Goal: Task Accomplishment & Management: Complete application form

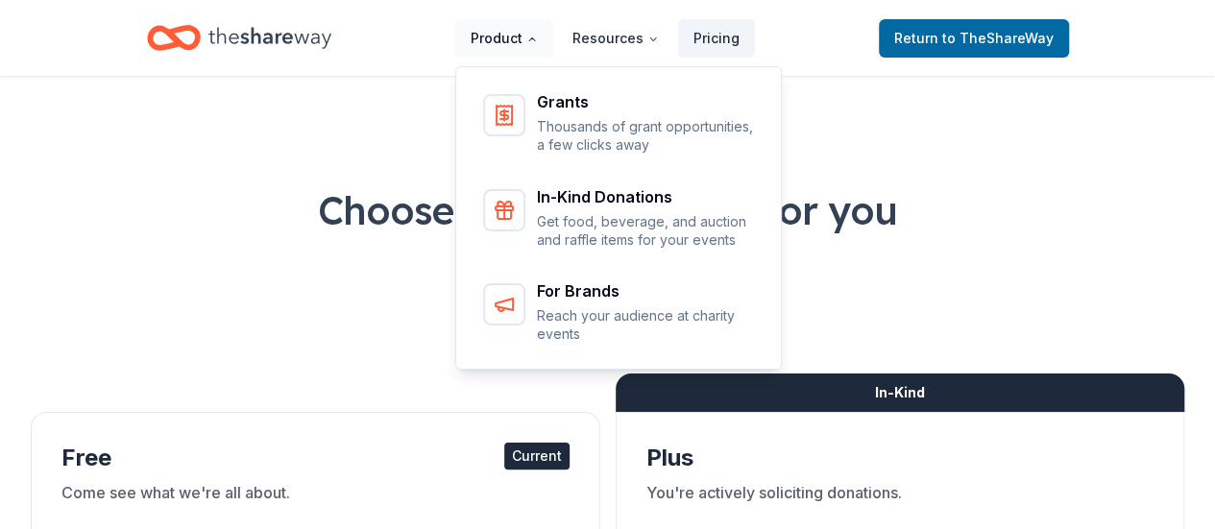
click at [527, 35] on button "Product" at bounding box center [504, 38] width 98 height 38
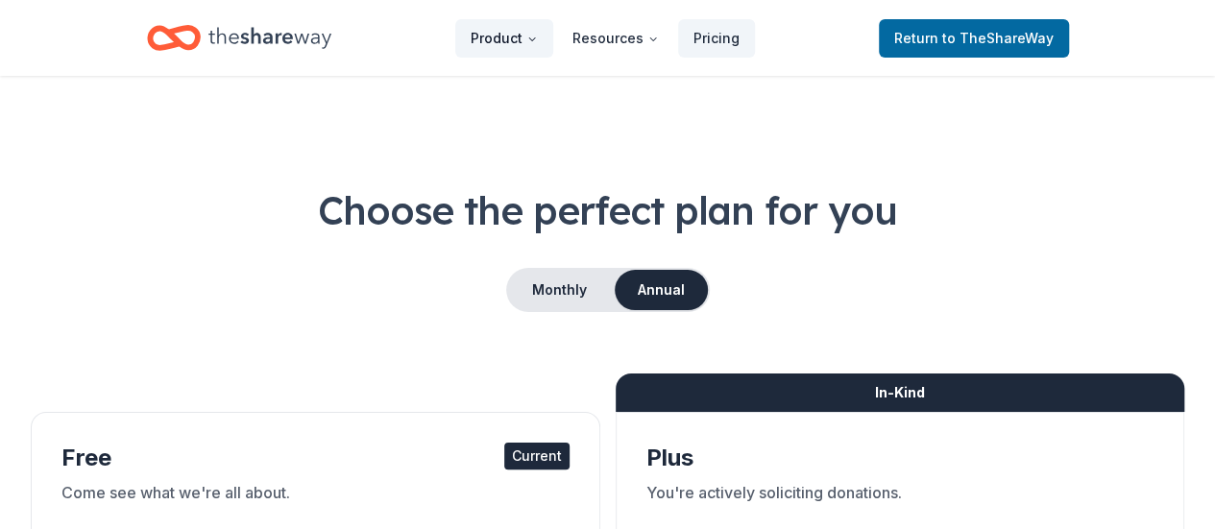
click at [529, 40] on button "Product" at bounding box center [504, 38] width 98 height 38
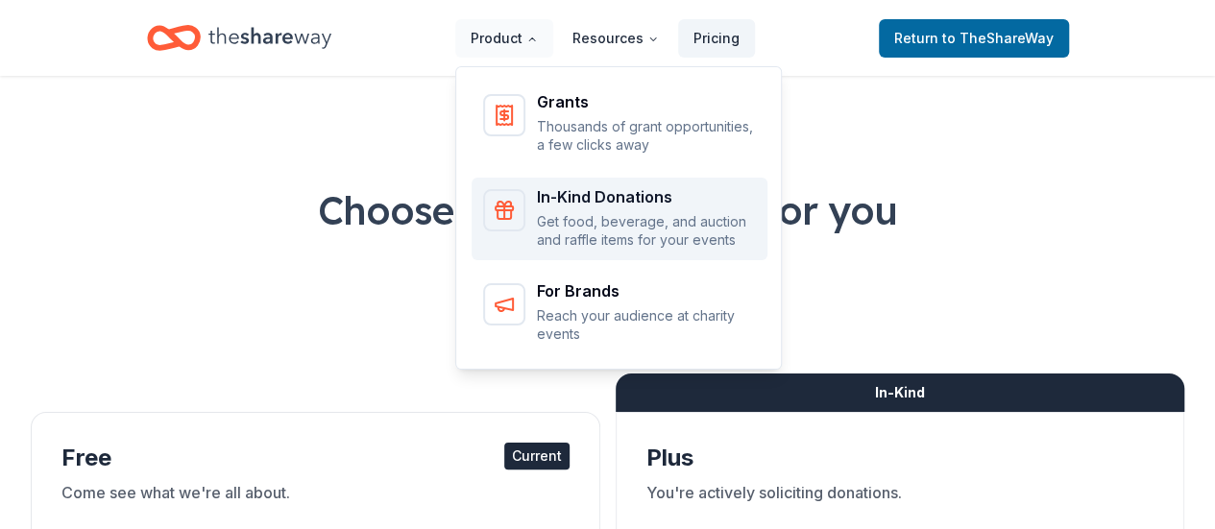
click at [626, 212] on p "Get food, beverage, and auction and raffle items for your events" at bounding box center [646, 230] width 219 height 37
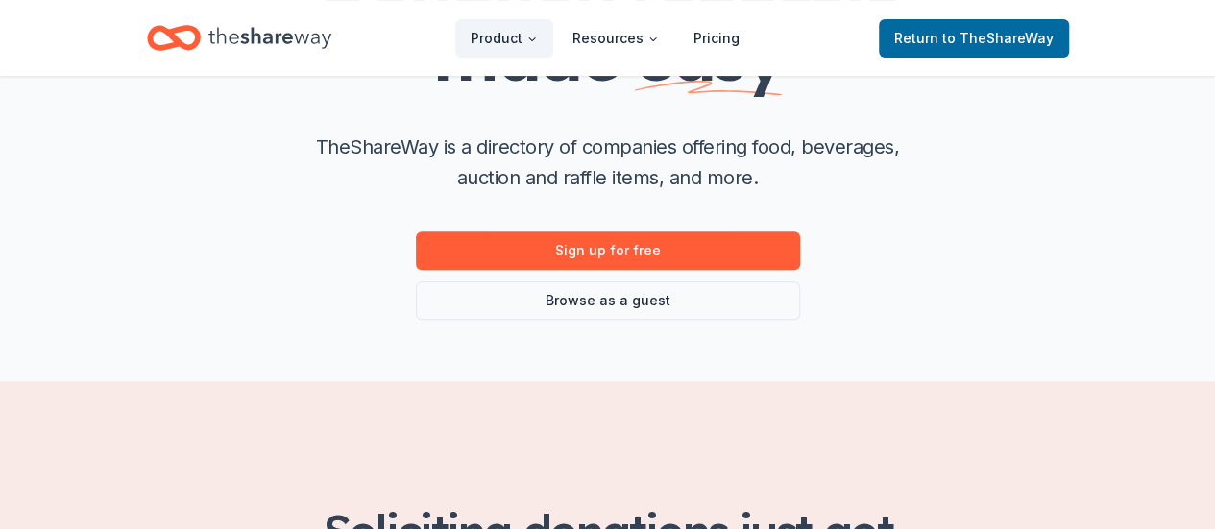
scroll to position [288, 0]
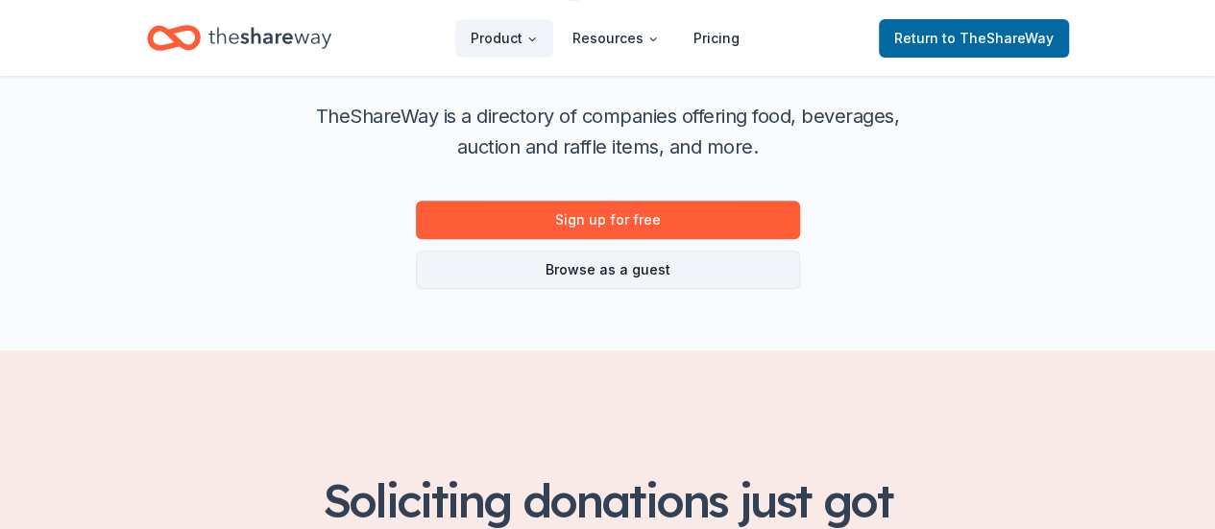
click at [642, 275] on link "Browse as a guest" at bounding box center [608, 270] width 384 height 38
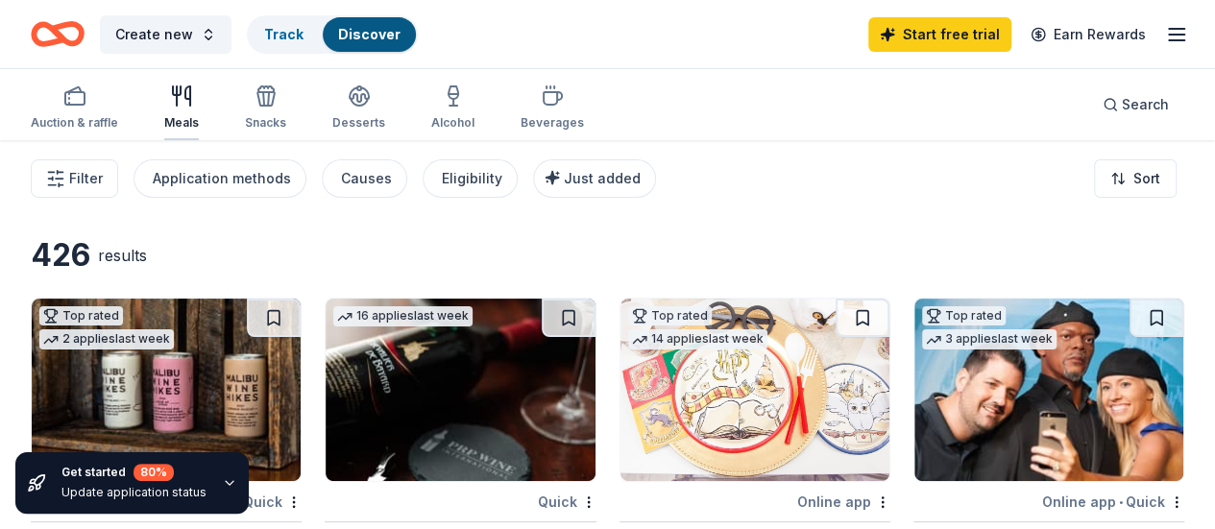
click at [190, 110] on div "Meals" at bounding box center [181, 107] width 35 height 46
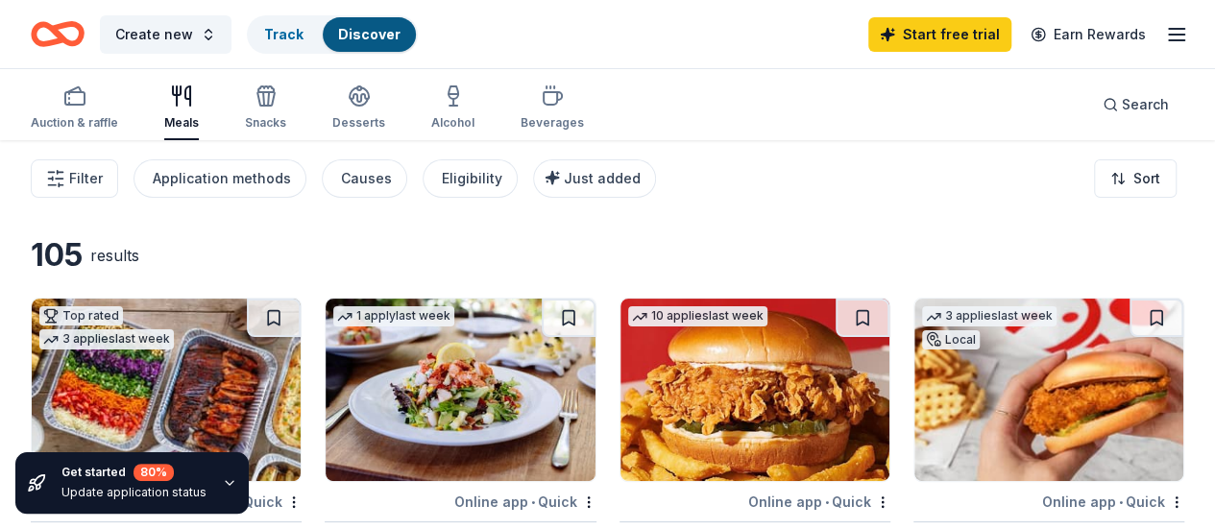
click at [222, 485] on icon "button" at bounding box center [229, 482] width 15 height 15
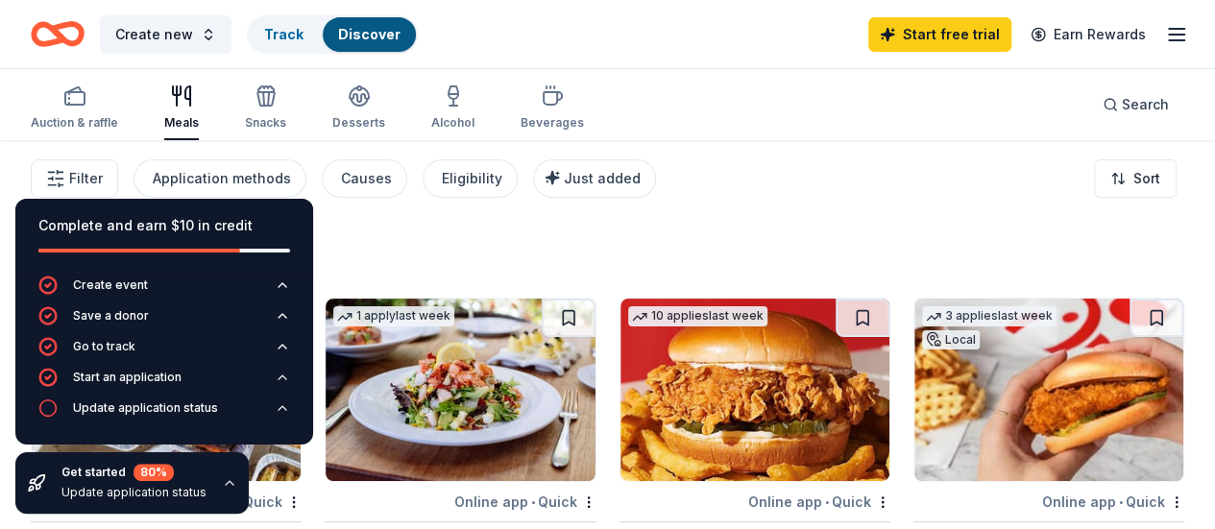
click at [522, 208] on div "Filter Application methods Causes Eligibility Just added Sort" at bounding box center [607, 178] width 1215 height 77
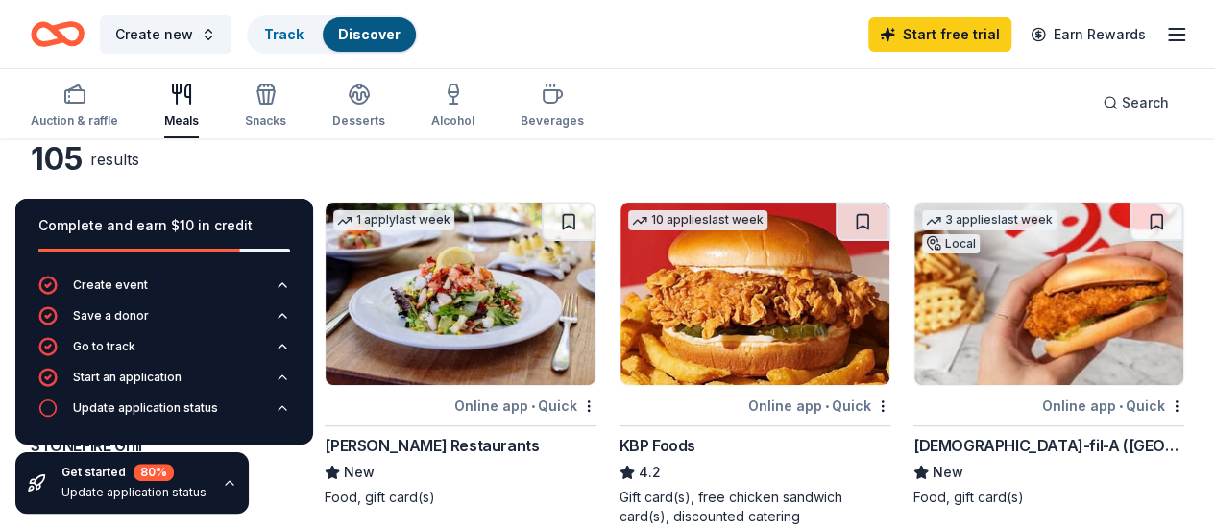
click at [398, 167] on div "105 results" at bounding box center [314, 159] width 566 height 38
click at [226, 485] on icon "button" at bounding box center [230, 483] width 8 height 4
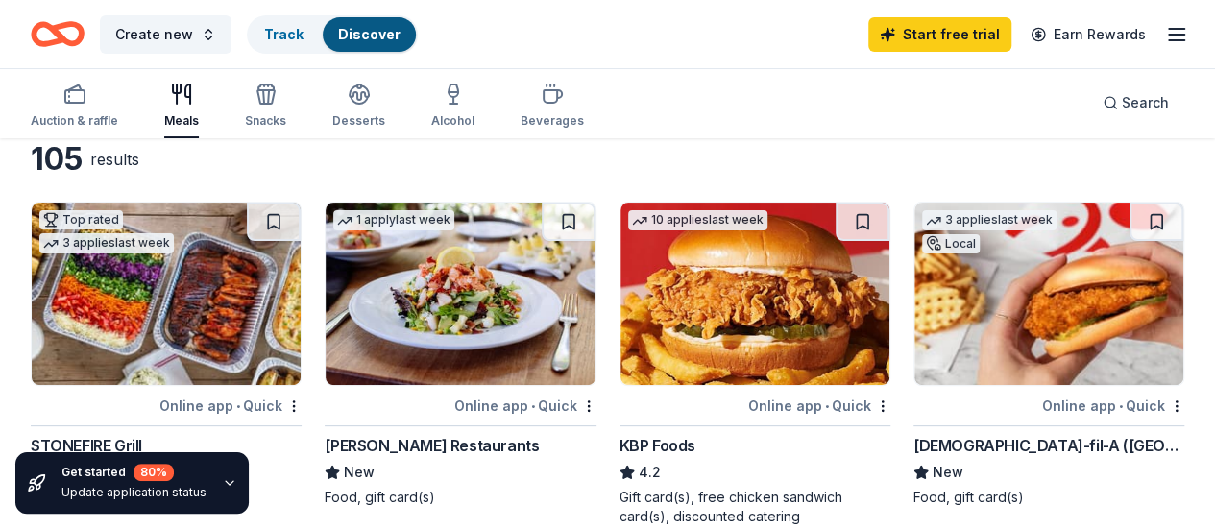
scroll to position [192, 0]
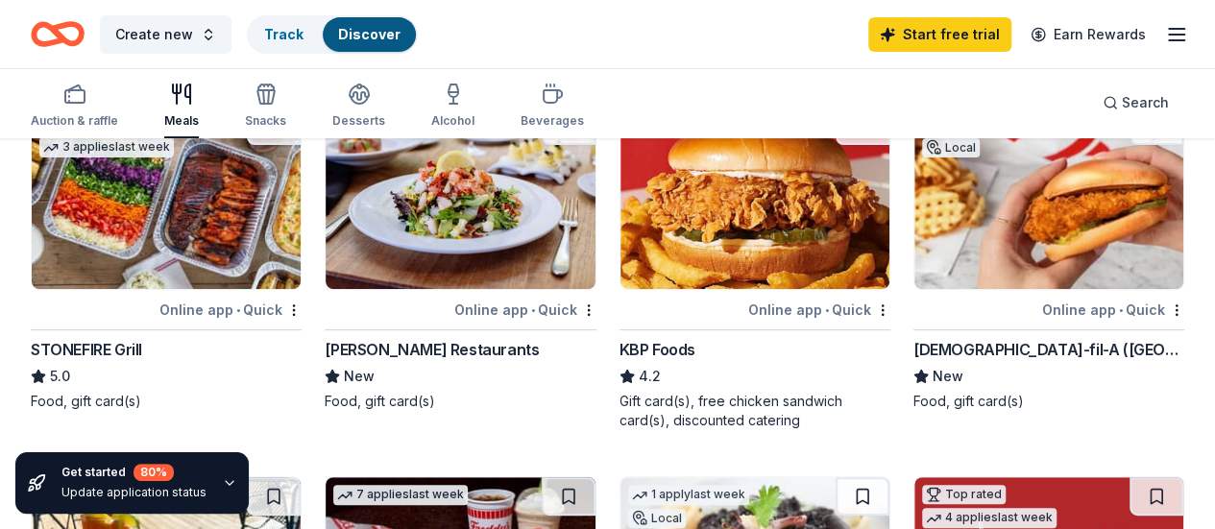
click at [914, 246] on img at bounding box center [1048, 198] width 269 height 182
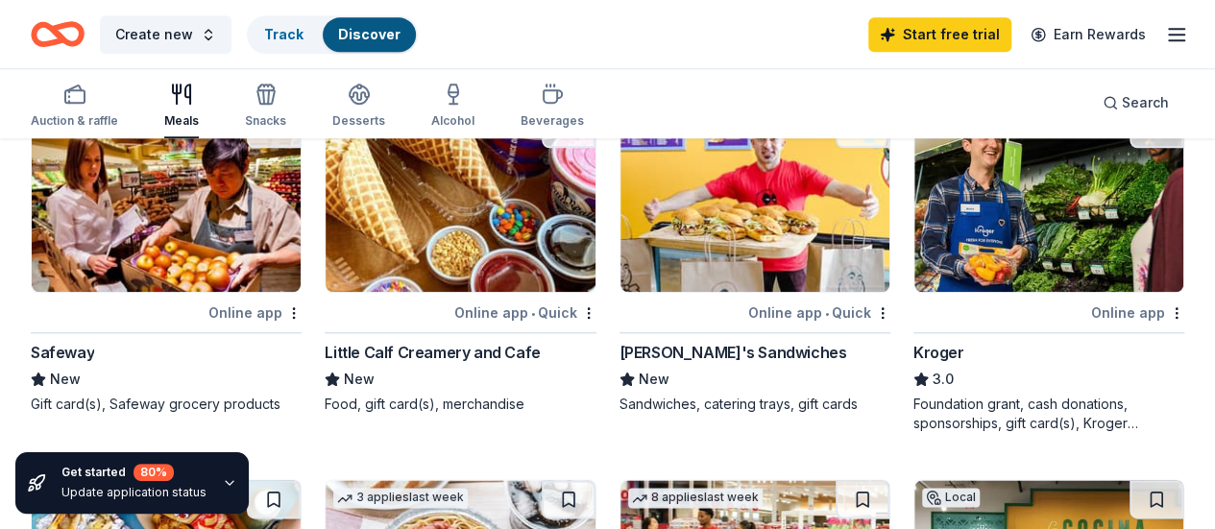
scroll to position [904, 0]
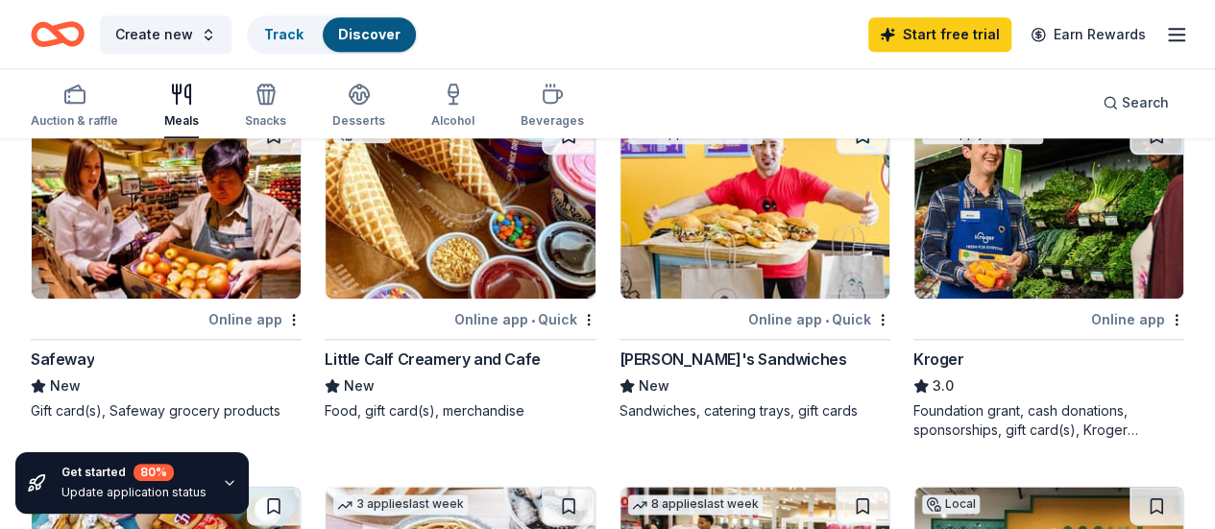
click at [914, 238] on img at bounding box center [1048, 207] width 269 height 182
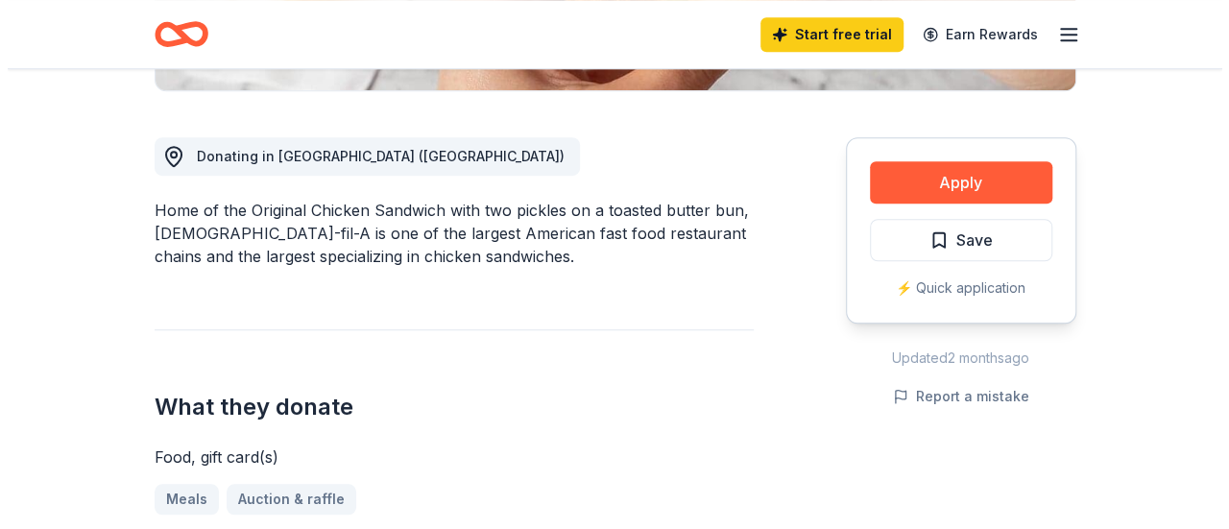
scroll to position [576, 0]
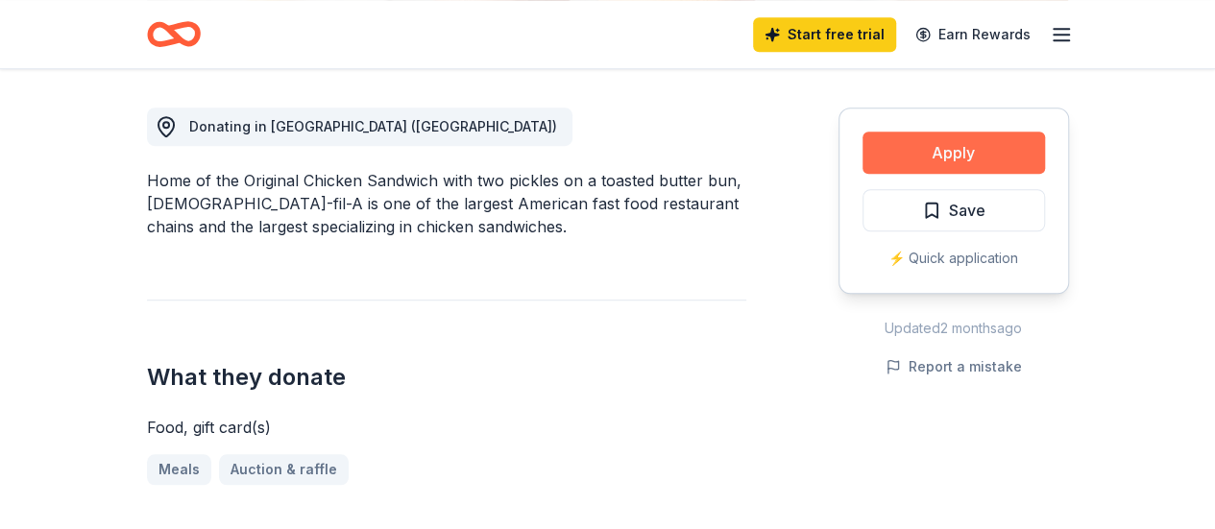
click at [977, 139] on button "Apply" at bounding box center [953, 153] width 182 height 42
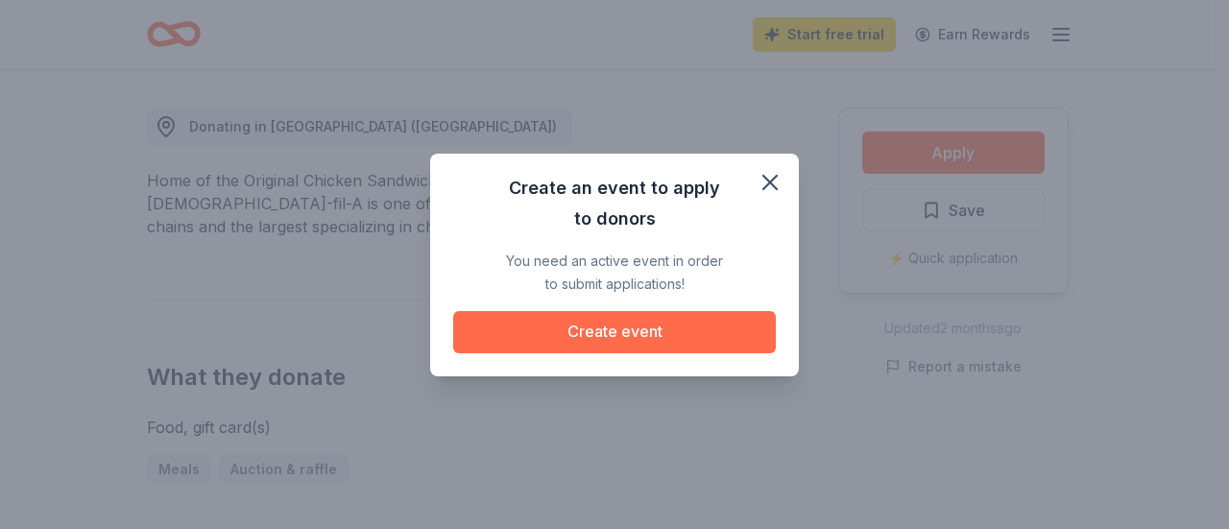
click at [671, 341] on button "Create event" at bounding box center [614, 332] width 323 height 42
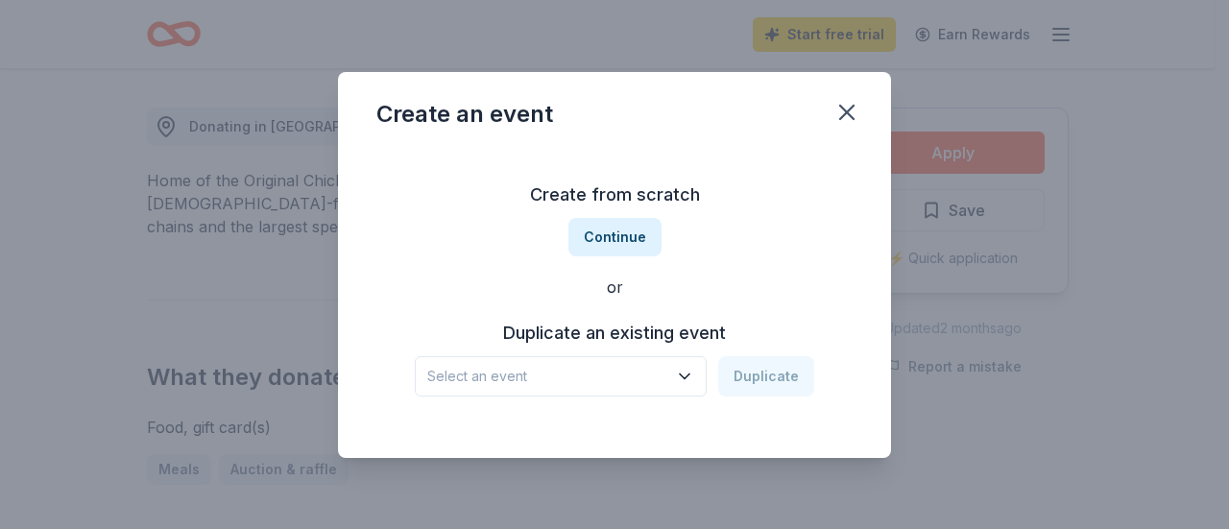
click at [690, 370] on icon "button" at bounding box center [684, 376] width 19 height 19
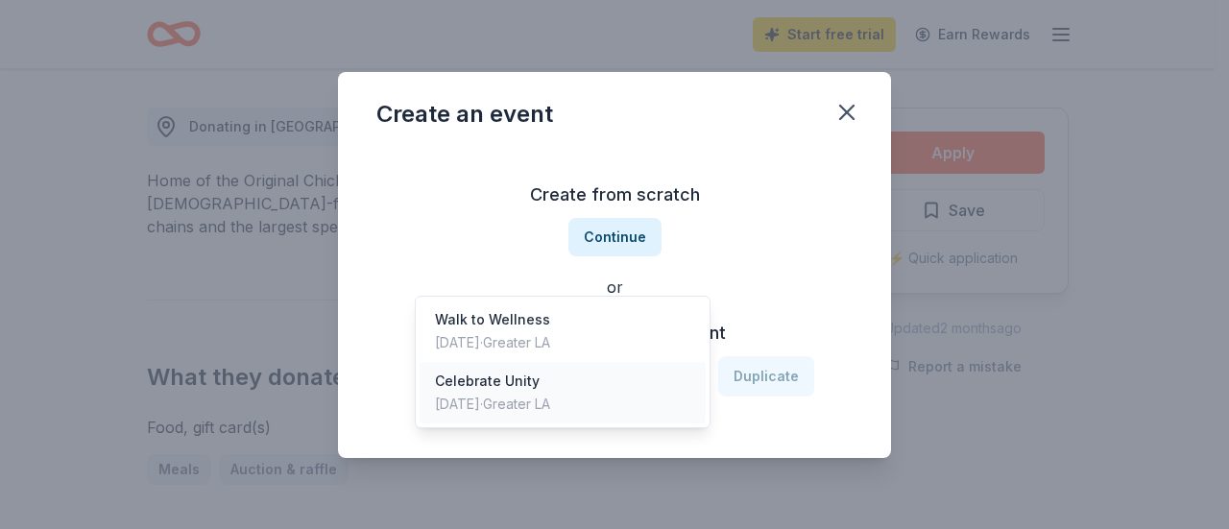
click at [642, 362] on div "Celebrate Unity Apr 28, 2025 · Greater LA" at bounding box center [563, 392] width 286 height 61
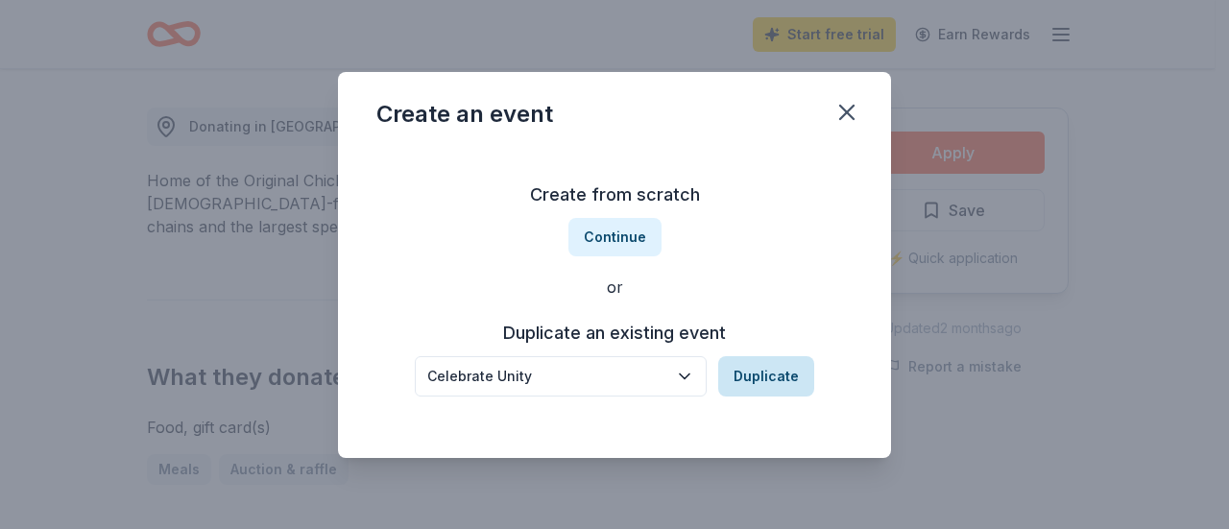
click at [774, 377] on button "Duplicate" at bounding box center [766, 376] width 96 height 40
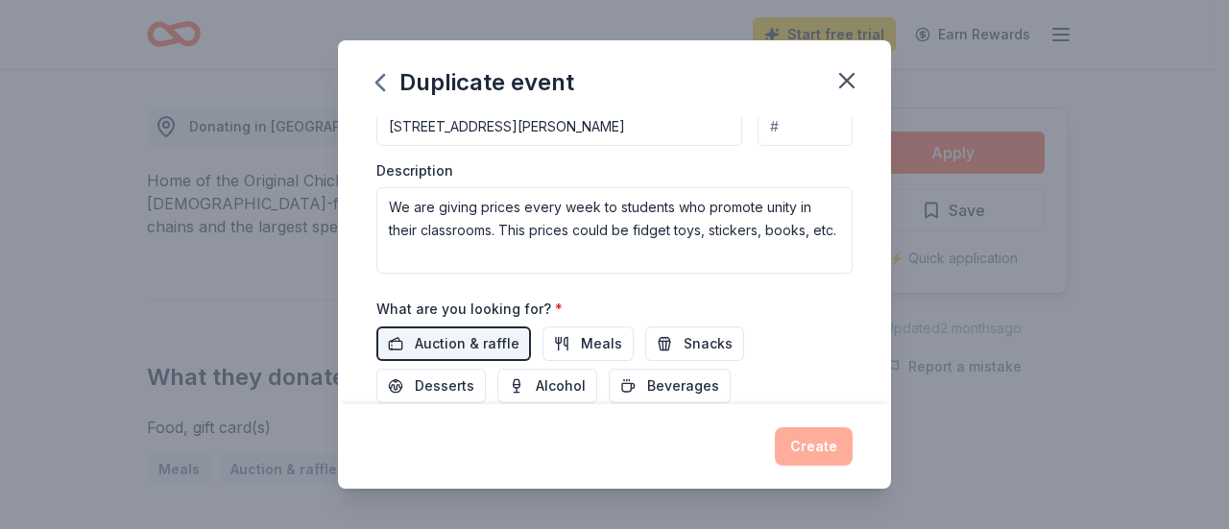
scroll to position [498, 0]
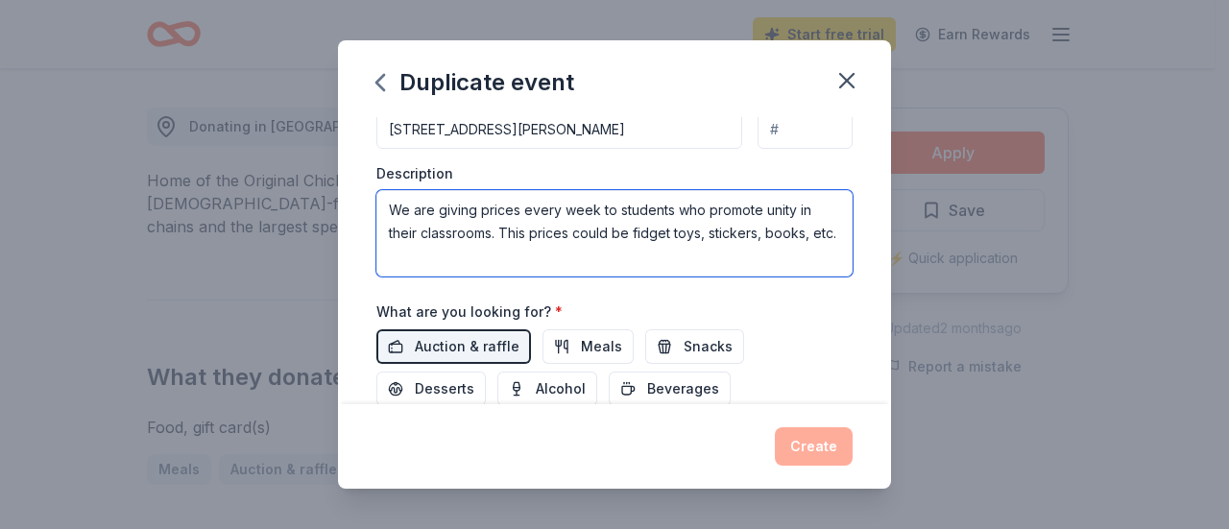
drag, startPoint x: 508, startPoint y: 228, endPoint x: 724, endPoint y: 247, distance: 216.9
click at [724, 247] on textarea "We are giving prices every week to students who promote unity in their classroo…" at bounding box center [614, 233] width 476 height 86
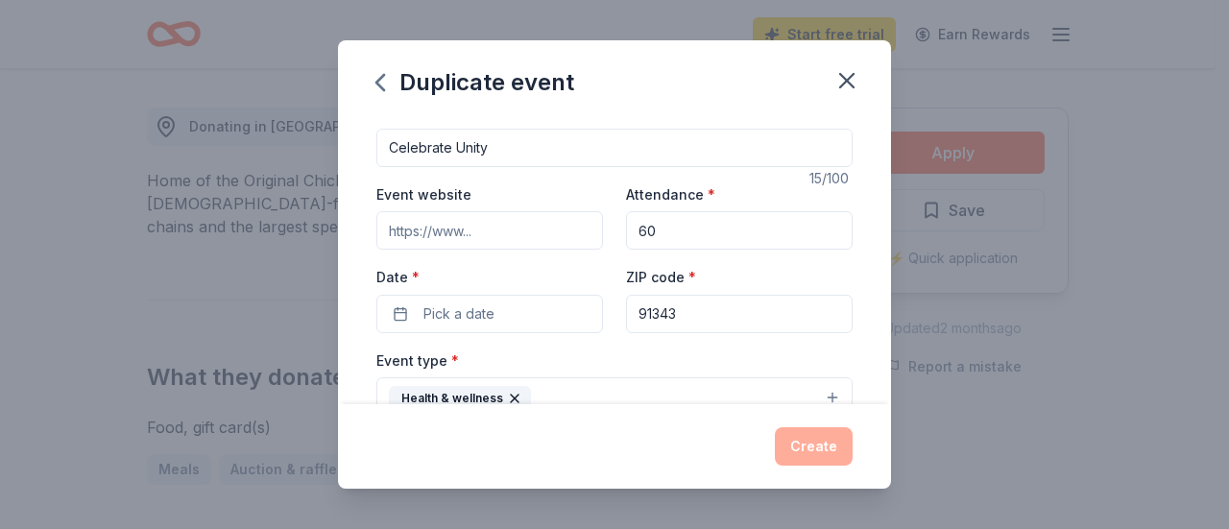
scroll to position [0, 0]
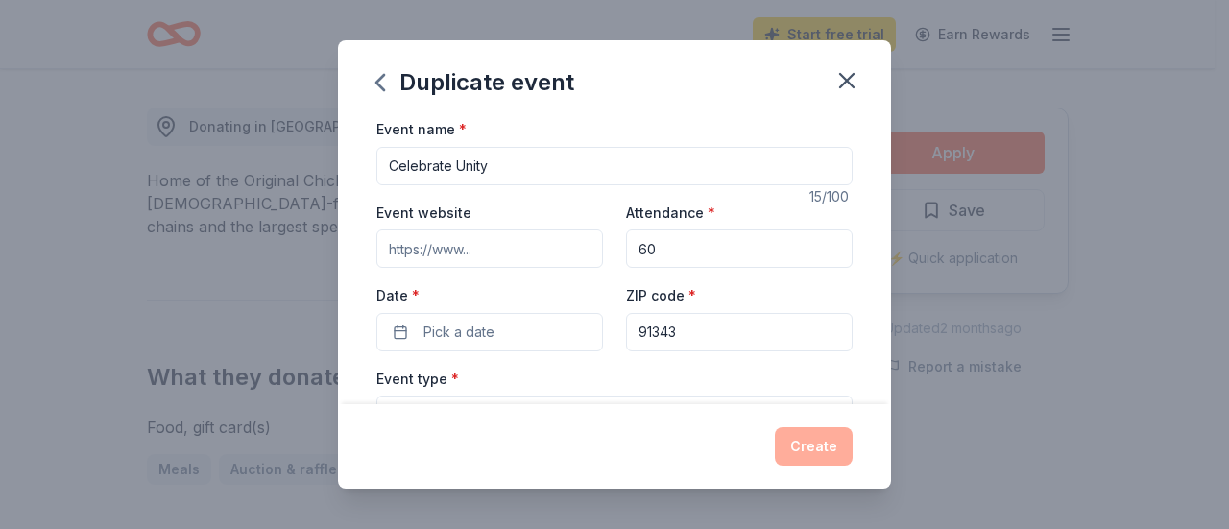
type textarea "We are giving prices every week to students who promote unity in their classroo…"
click at [539, 246] on input "Event website" at bounding box center [489, 248] width 227 height 38
click at [540, 249] on input "Event website" at bounding box center [489, 248] width 227 height 38
drag, startPoint x: 390, startPoint y: 251, endPoint x: 520, endPoint y: 253, distance: 130.6
click at [520, 253] on input "Event website" at bounding box center [489, 248] width 227 height 38
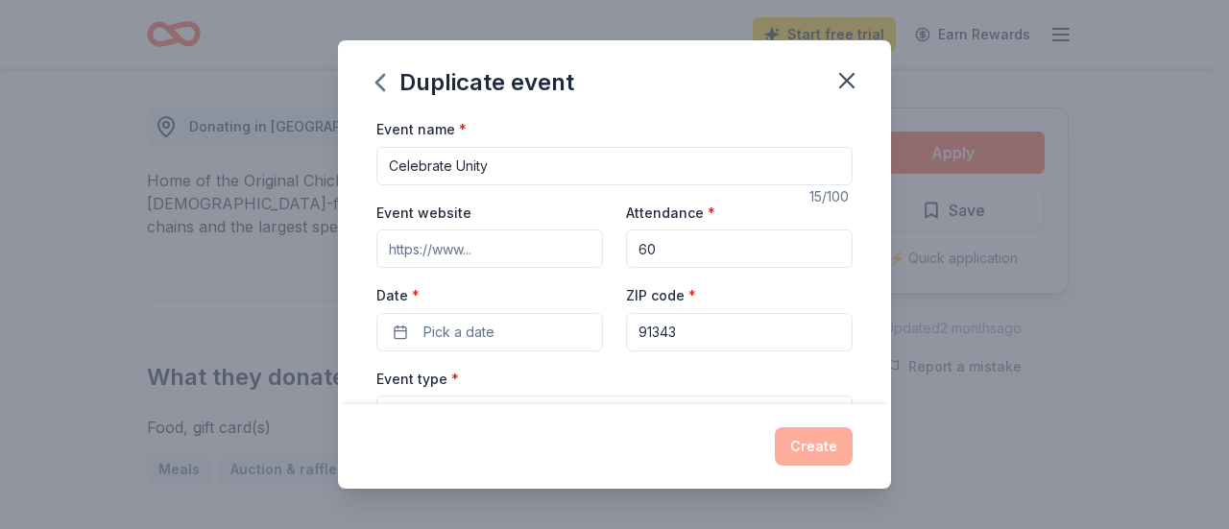
paste input "https://sutterms.lausd.org/"
type input "https://sutterms.lausd.org/"
drag, startPoint x: 538, startPoint y: 158, endPoint x: 386, endPoint y: 158, distance: 151.7
click at [386, 158] on input "Celebrate Unity" at bounding box center [614, 166] width 476 height 38
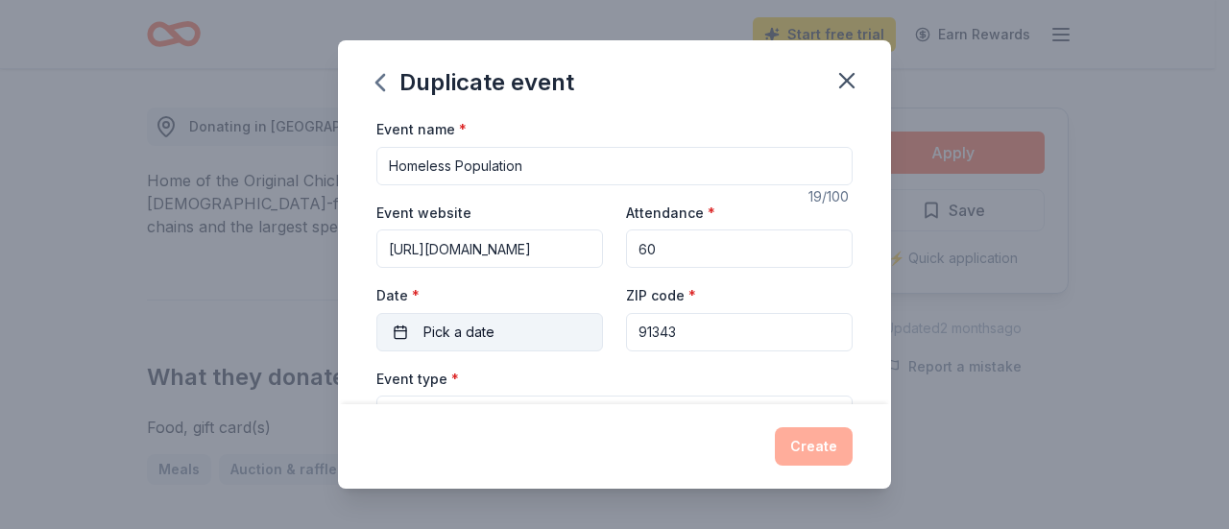
type input "Homeless Population"
click at [478, 331] on span "Pick a date" at bounding box center [458, 332] width 71 height 23
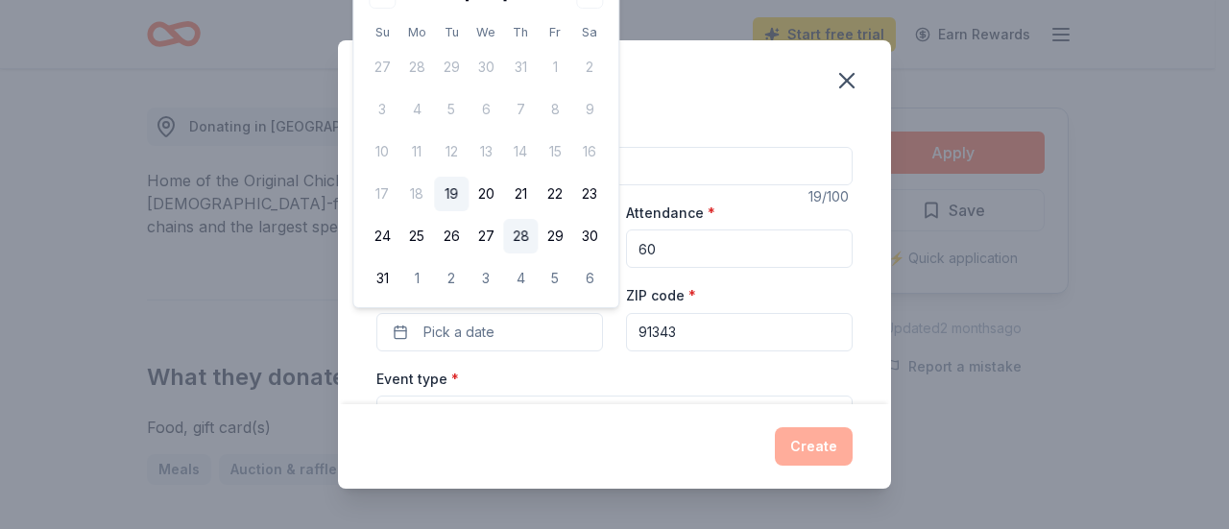
click at [521, 239] on button "28" at bounding box center [520, 236] width 35 height 35
click at [711, 333] on input "91343" at bounding box center [739, 332] width 227 height 38
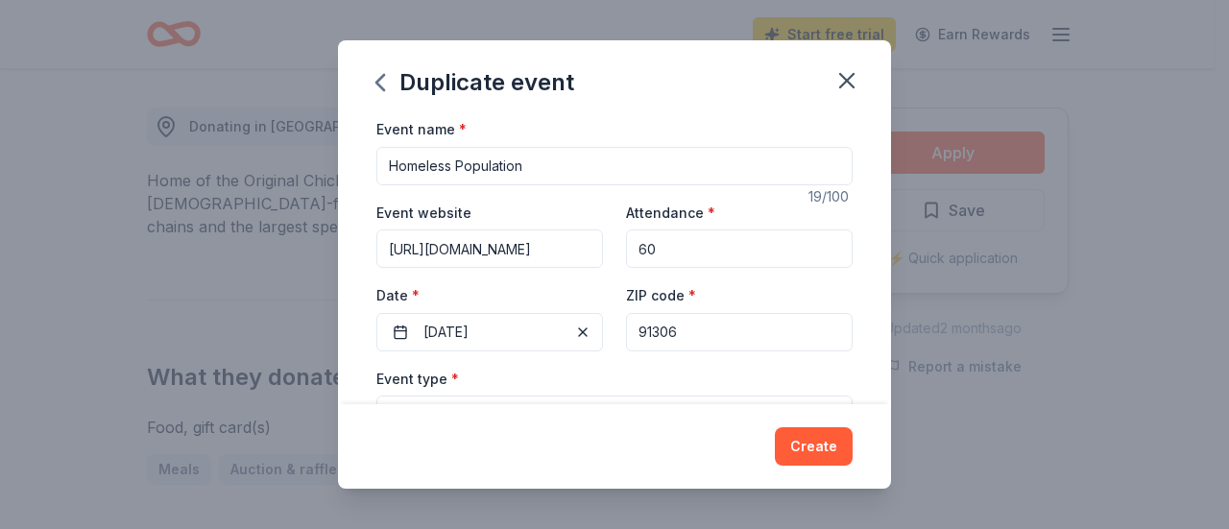
scroll to position [192, 0]
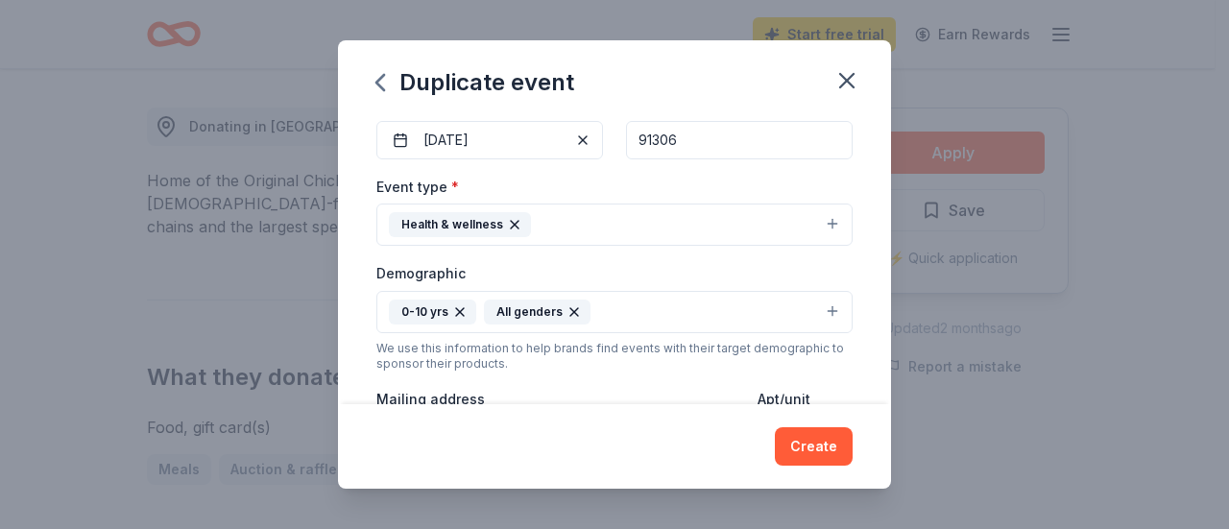
type input "91306"
click at [818, 226] on button "Health & wellness" at bounding box center [614, 225] width 476 height 42
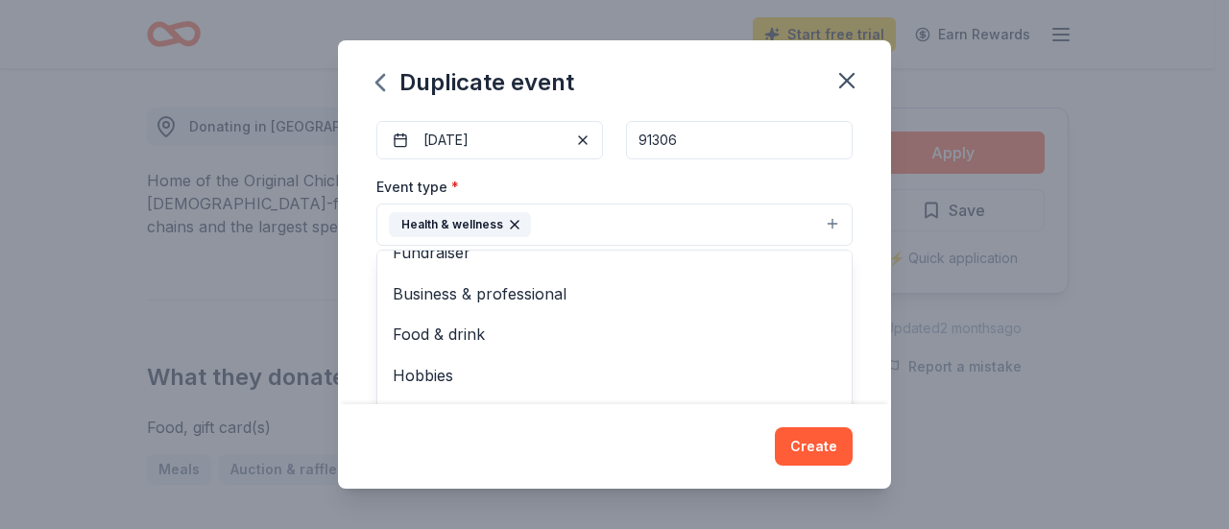
scroll to position [0, 0]
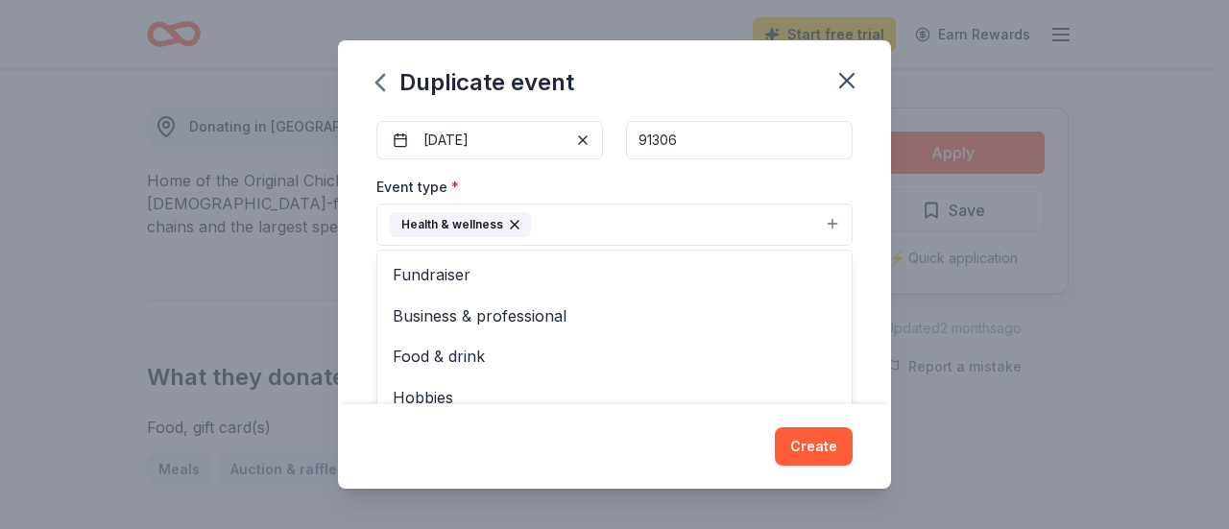
click at [854, 212] on div "Event name * Homeless Population 19 /100 Event website https://sutterms.lausd.o…" at bounding box center [614, 260] width 553 height 287
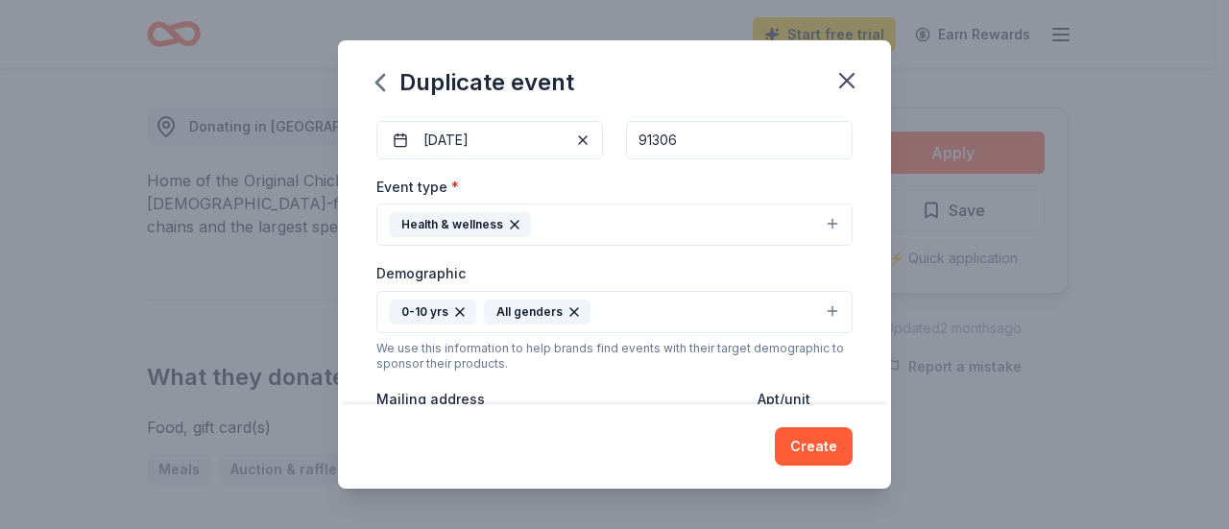
click at [566, 306] on icon "button" at bounding box center [573, 311] width 15 height 15
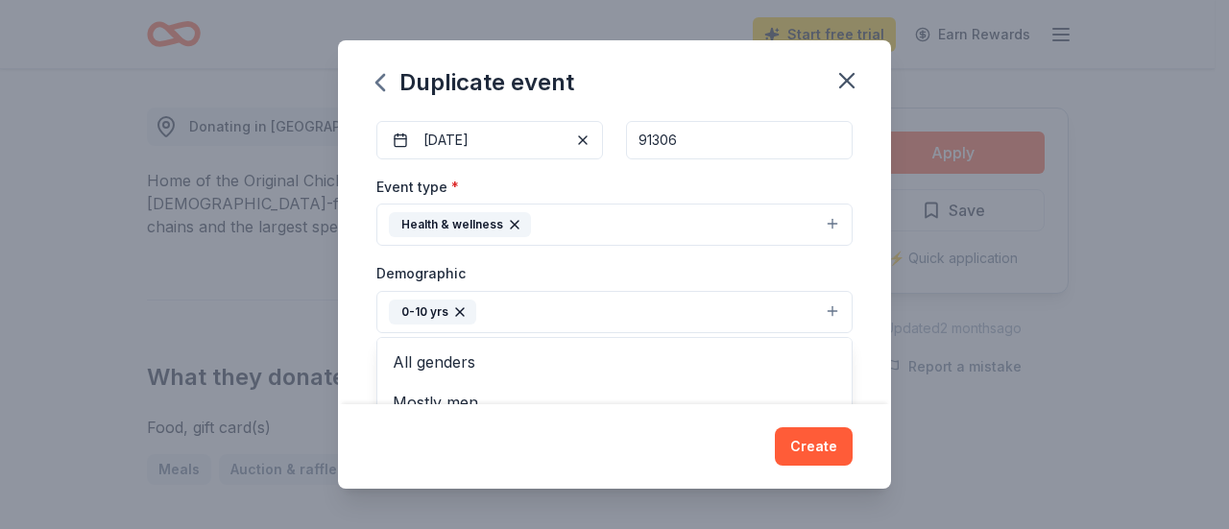
click at [463, 307] on icon "button" at bounding box center [459, 311] width 15 height 15
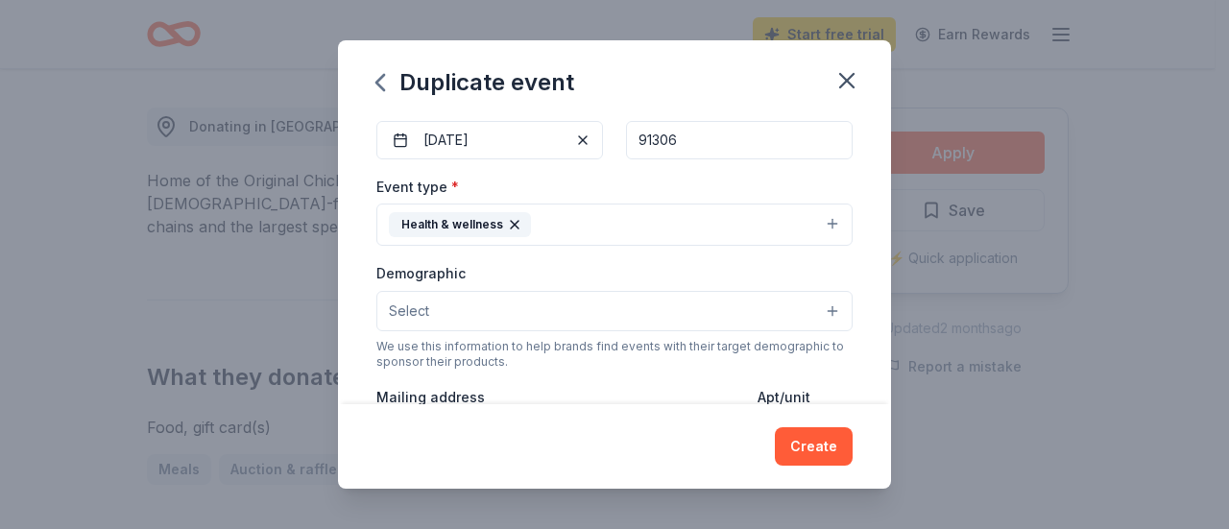
click at [813, 310] on button "Select" at bounding box center [614, 311] width 476 height 40
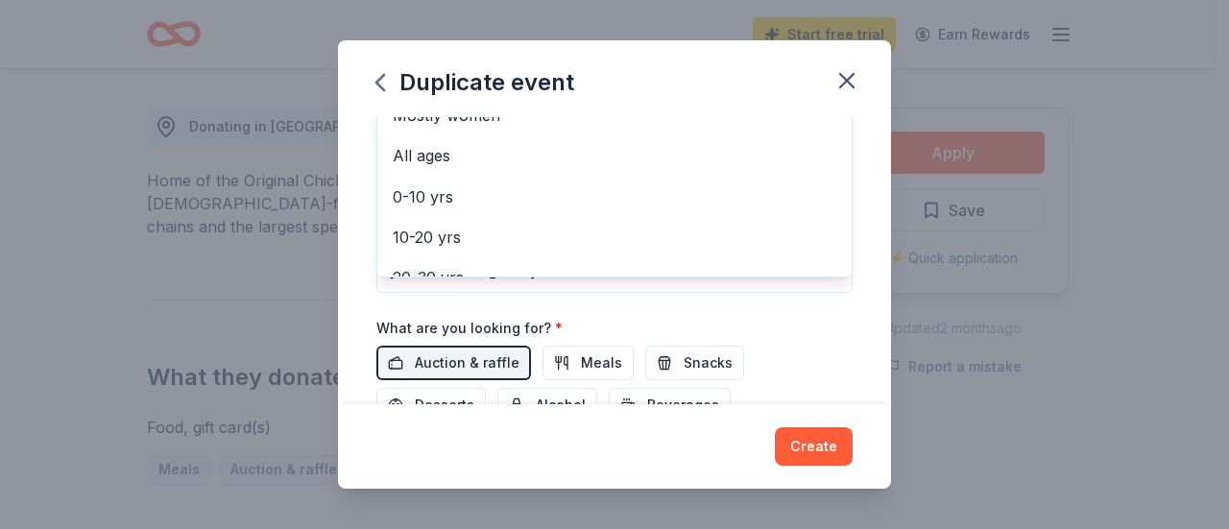
scroll to position [77, 0]
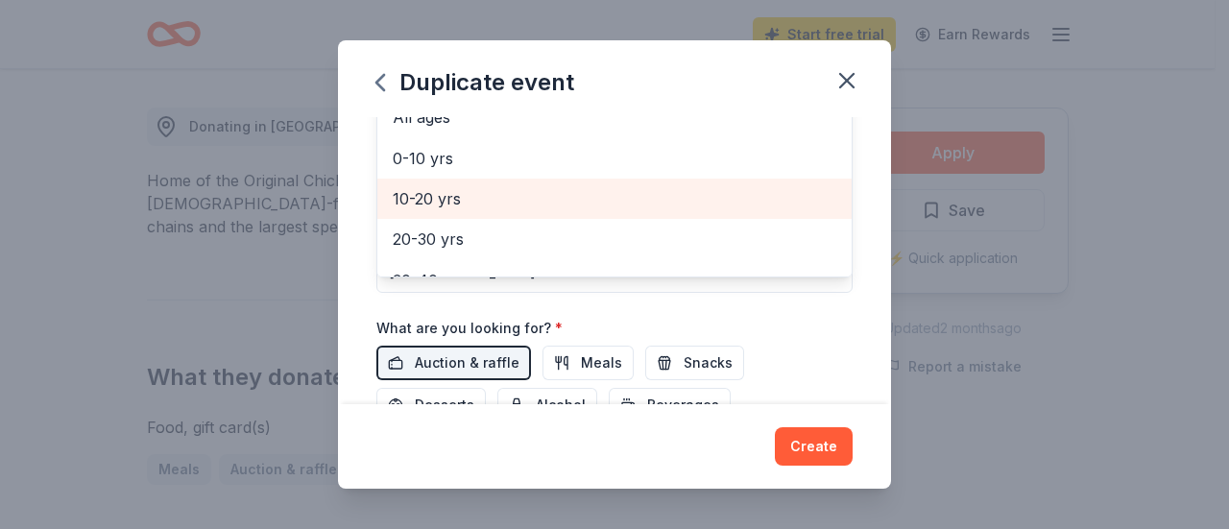
click at [678, 195] on span "10-20 yrs" at bounding box center [615, 198] width 444 height 25
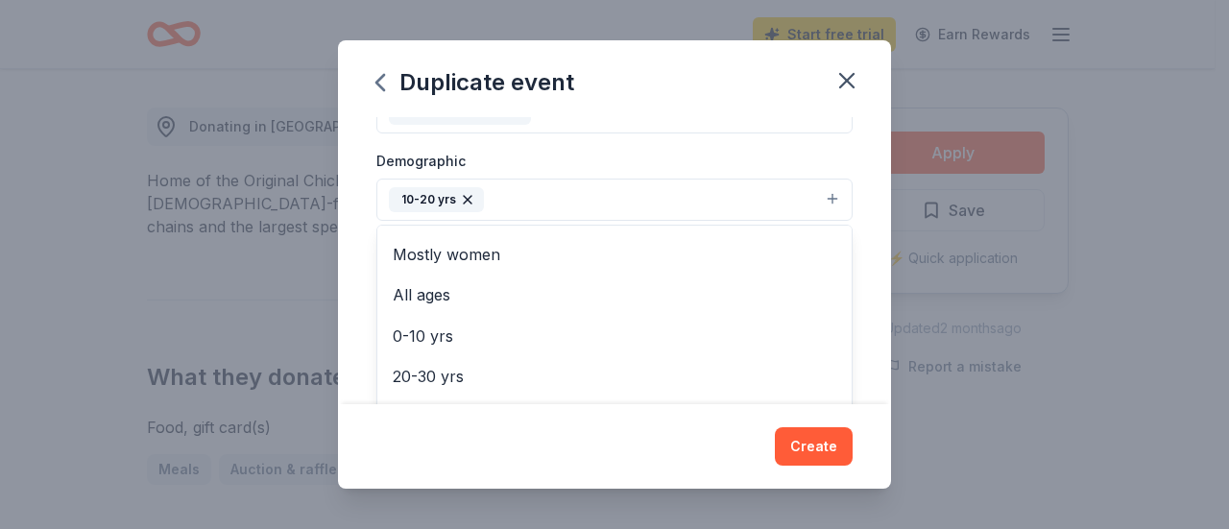
scroll to position [0, 0]
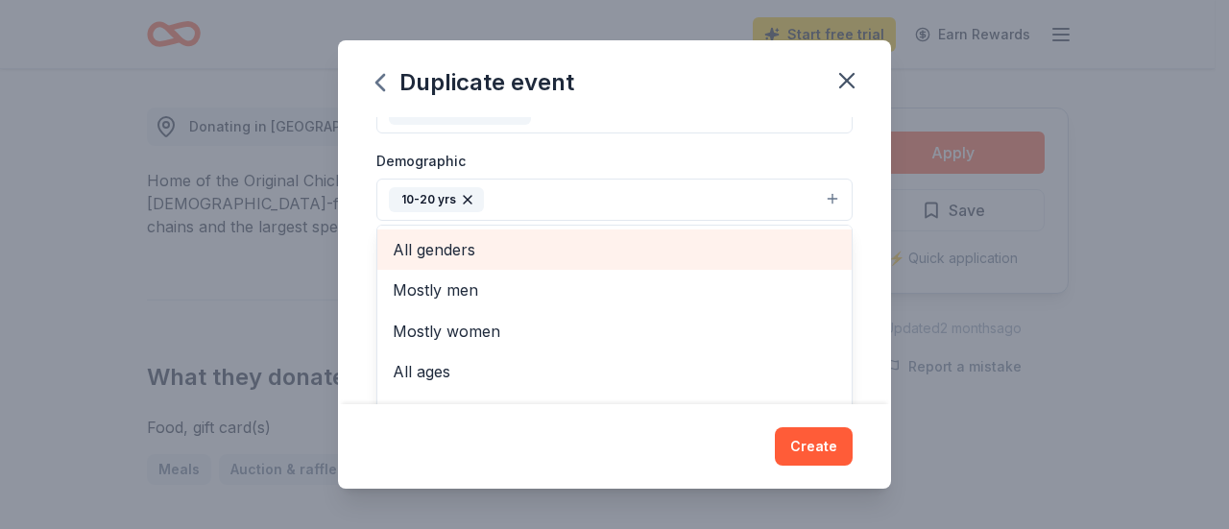
click at [795, 253] on span "All genders" at bounding box center [615, 249] width 444 height 25
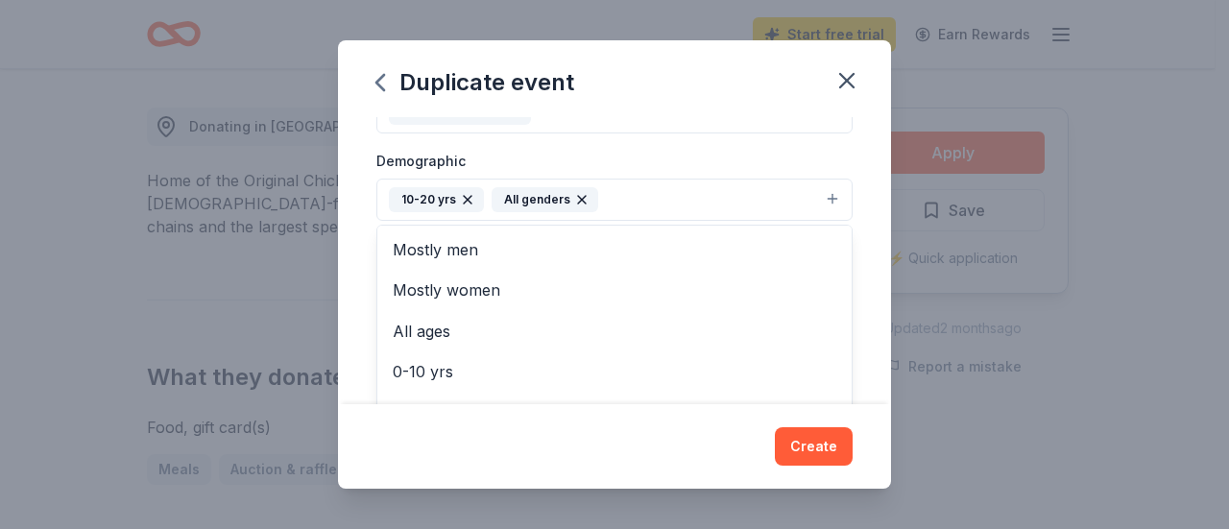
click at [860, 247] on div "Event name * Homeless Population 19 /100 Event website https://sutterms.lausd.o…" at bounding box center [614, 260] width 553 height 287
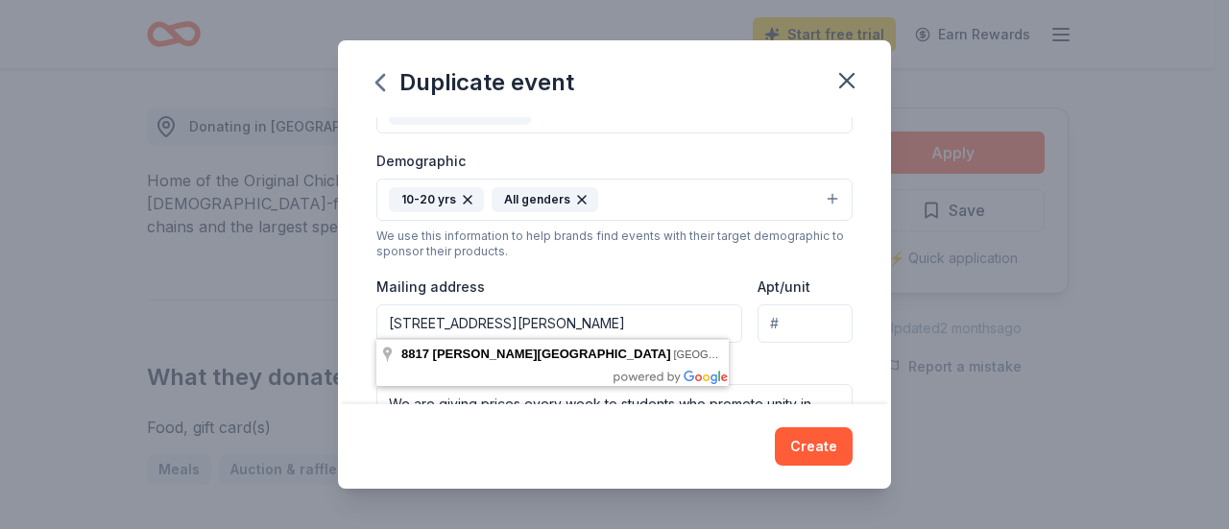
drag, startPoint x: 707, startPoint y: 316, endPoint x: 374, endPoint y: 292, distance: 333.1
click at [374, 292] on div "Event name * Homeless Population 19 /100 Event website https://sutterms.lausd.o…" at bounding box center [614, 260] width 553 height 287
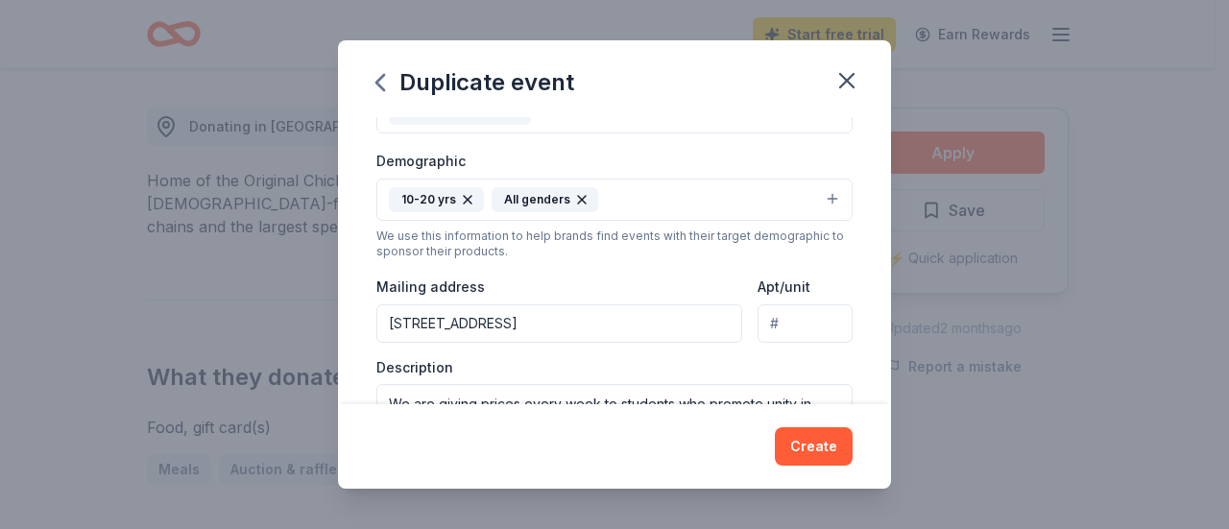
type input "7330 Winnetka Avenue, Los Angeles, CA, 91306"
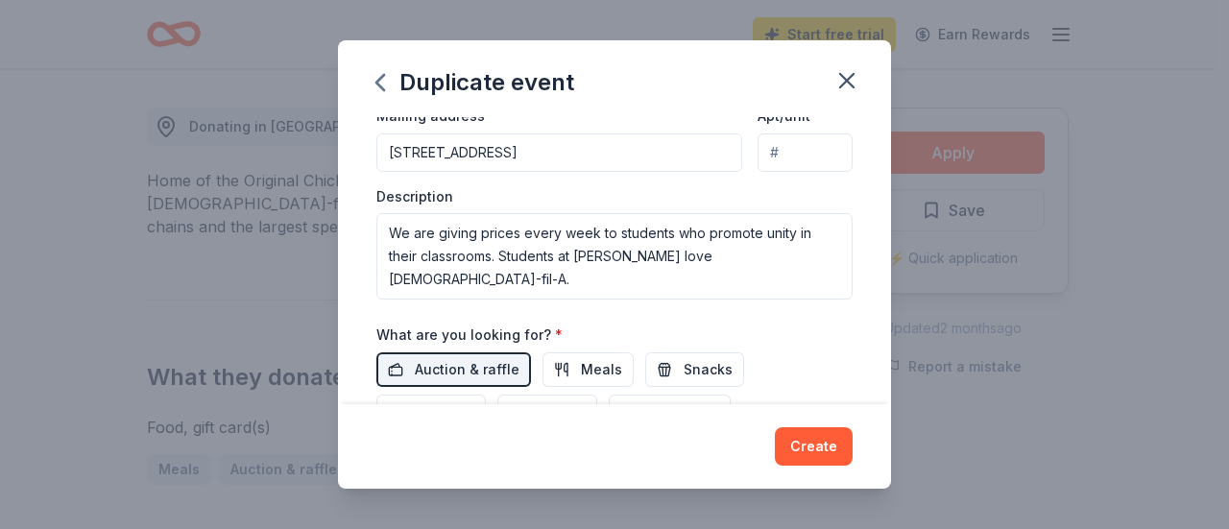
scroll to position [478, 0]
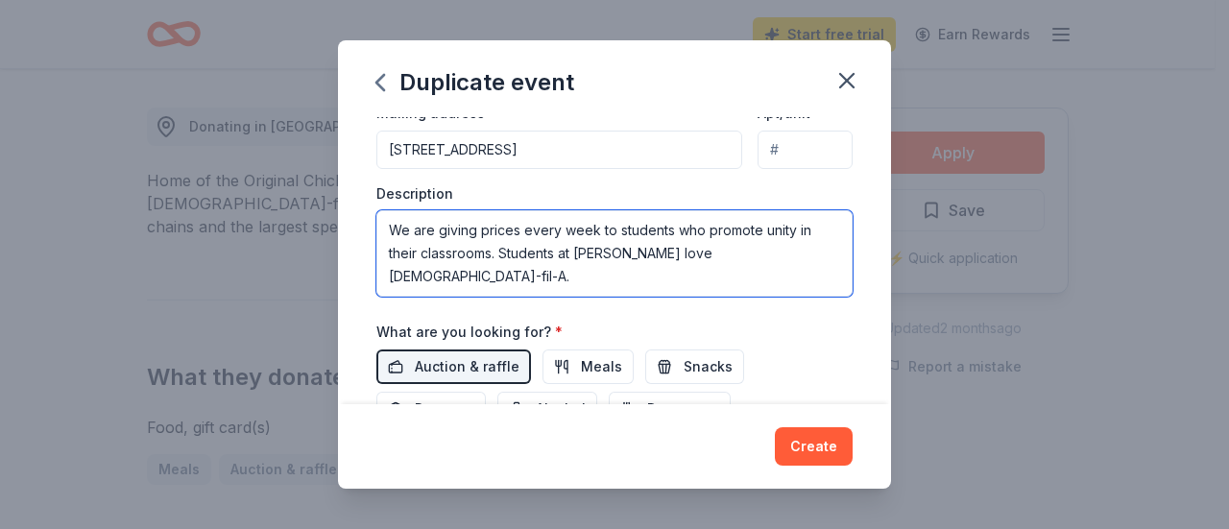
click at [730, 256] on textarea "We are giving prices every week to students who promote unity in their classroo…" at bounding box center [614, 253] width 476 height 86
drag, startPoint x: 611, startPoint y: 248, endPoint x: 411, endPoint y: 231, distance: 200.4
click at [413, 228] on textarea "We are giving prices every week to students who promote unity in their classroo…" at bounding box center [614, 253] width 476 height 86
drag, startPoint x: 503, startPoint y: 249, endPoint x: 396, endPoint y: 249, distance: 107.5
click at [396, 249] on textarea "We support our homeless families during all year around and food is one of our …" at bounding box center [614, 253] width 476 height 86
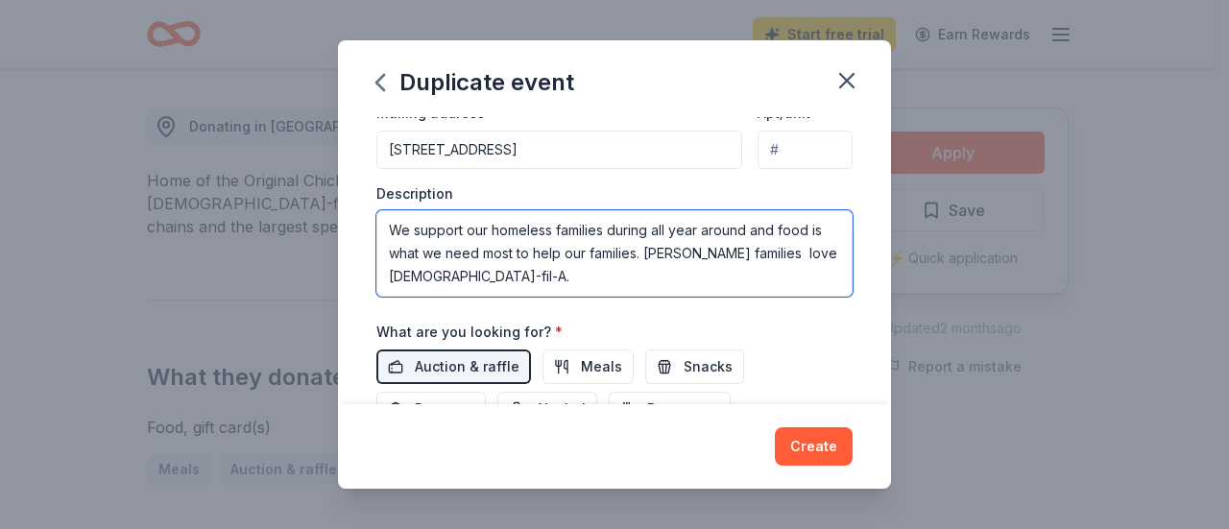
scroll to position [574, 0]
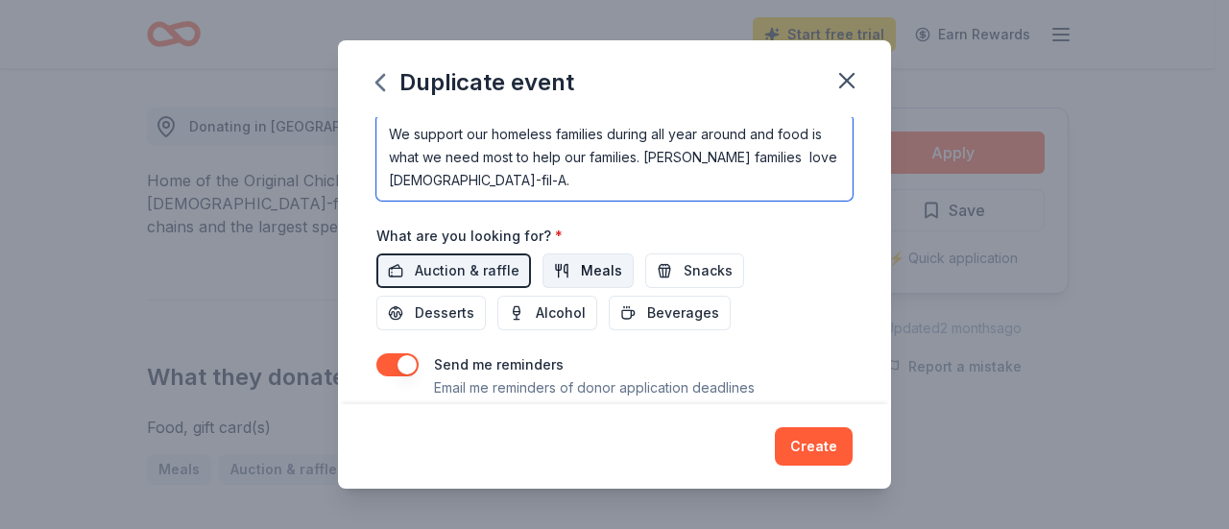
type textarea "We support our homeless families during all year around and food is what we nee…"
click at [595, 259] on span "Meals" at bounding box center [601, 270] width 41 height 23
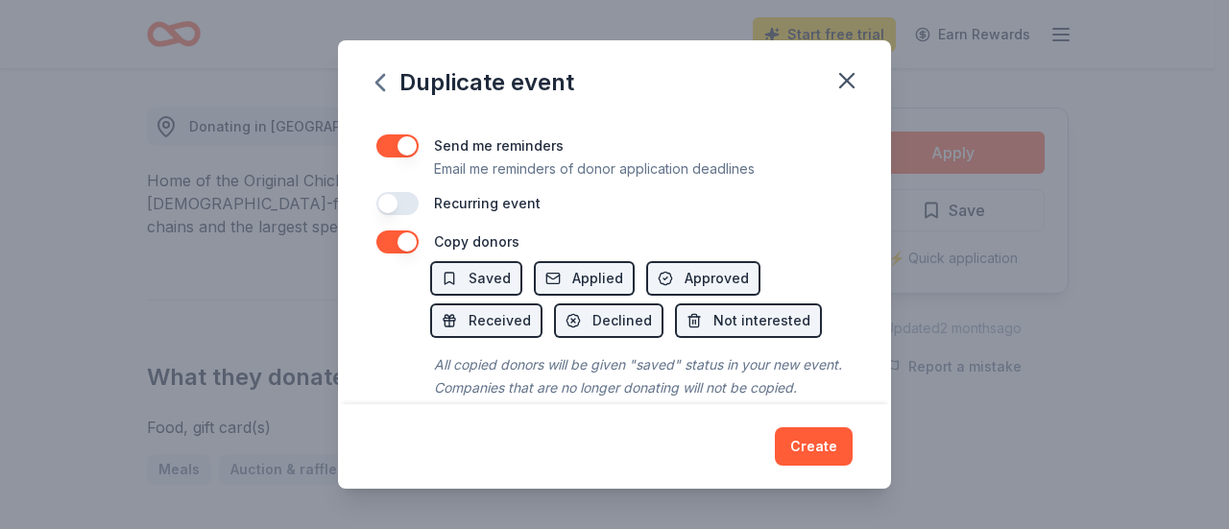
scroll to position [839, 0]
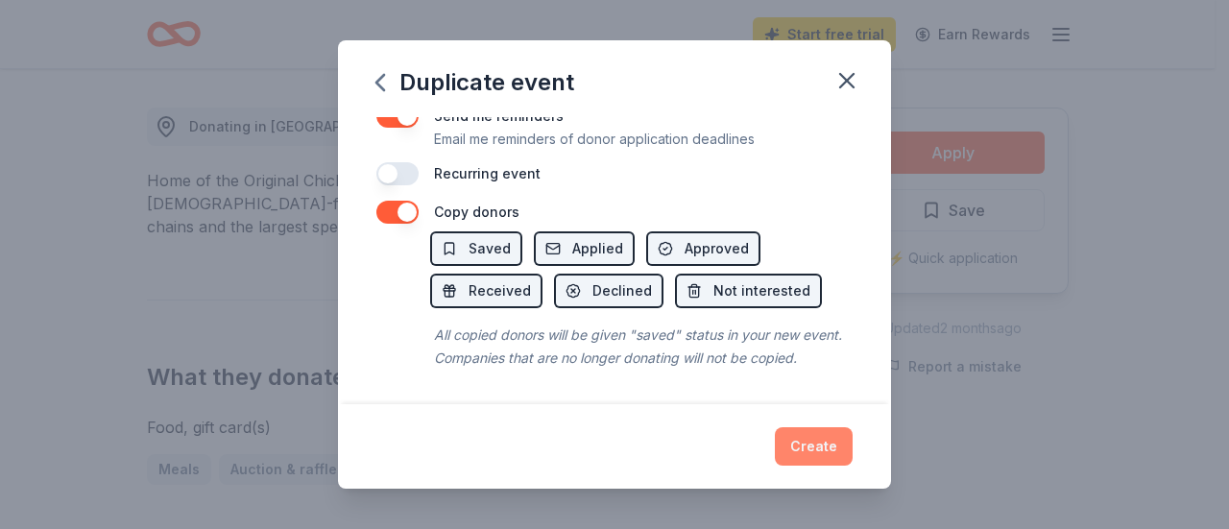
click at [837, 450] on button "Create" at bounding box center [814, 446] width 78 height 38
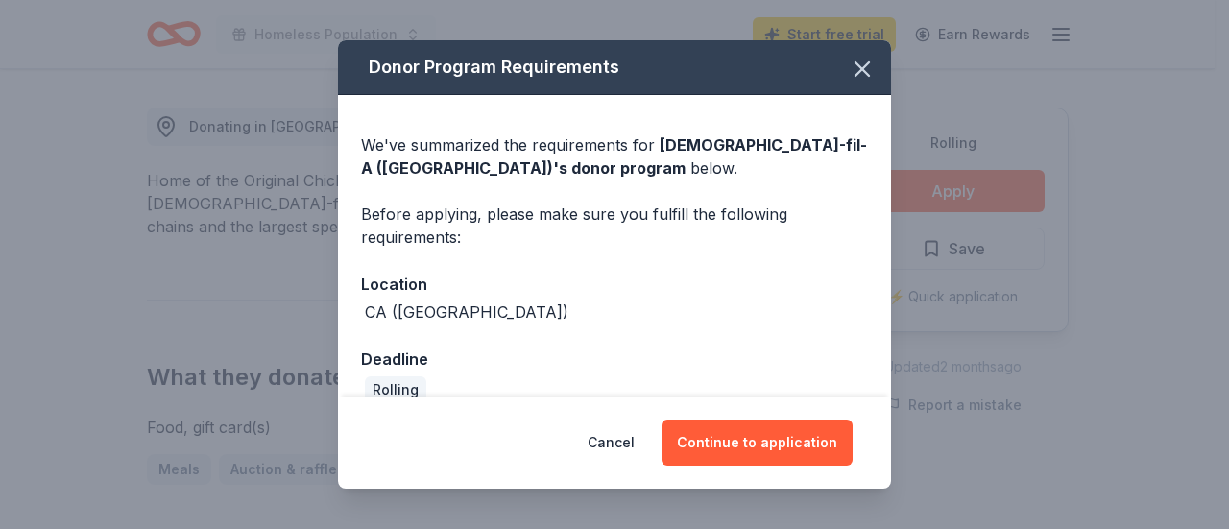
scroll to position [29, 0]
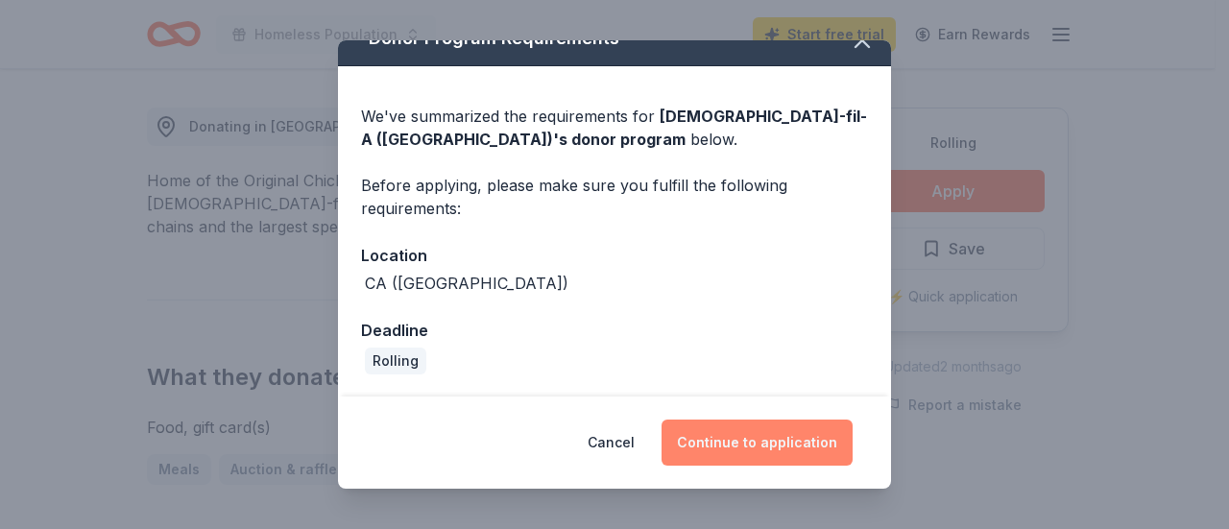
click at [785, 446] on button "Continue to application" at bounding box center [757, 443] width 191 height 46
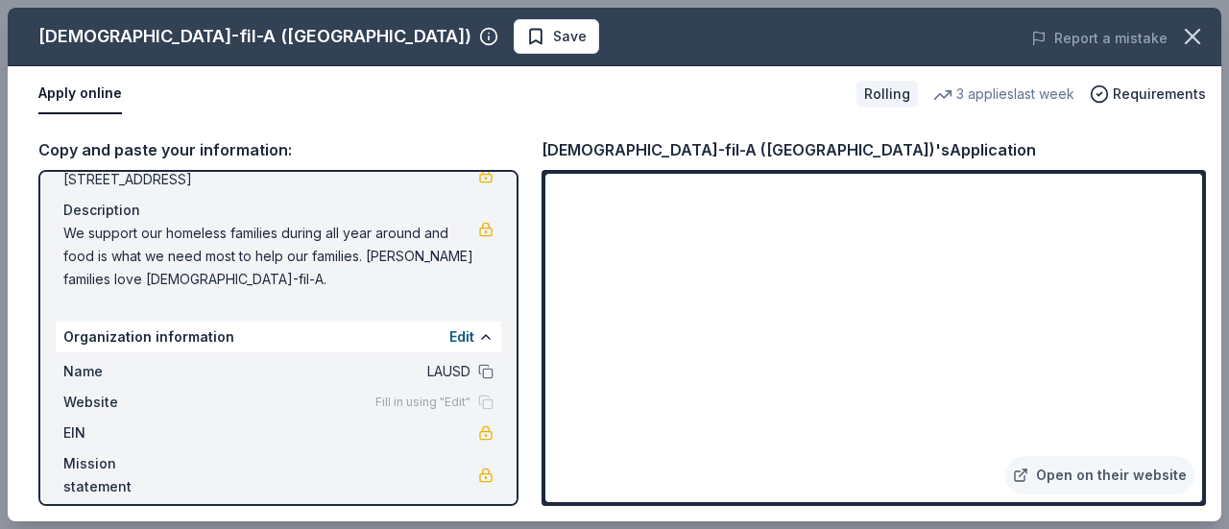
scroll to position [190, 0]
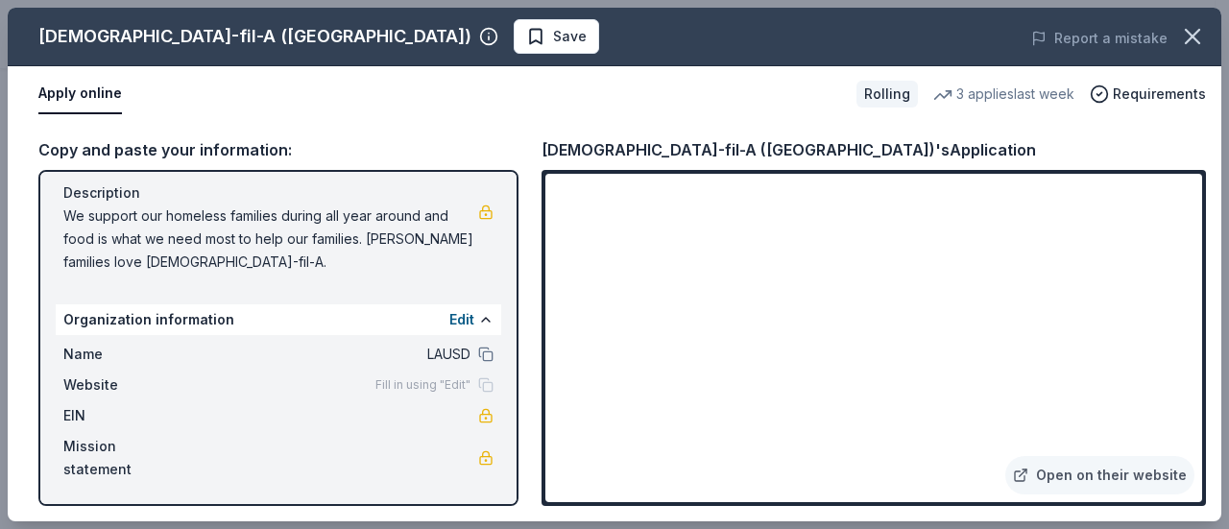
click at [386, 384] on span "Fill in using "Edit"" at bounding box center [422, 384] width 95 height 15
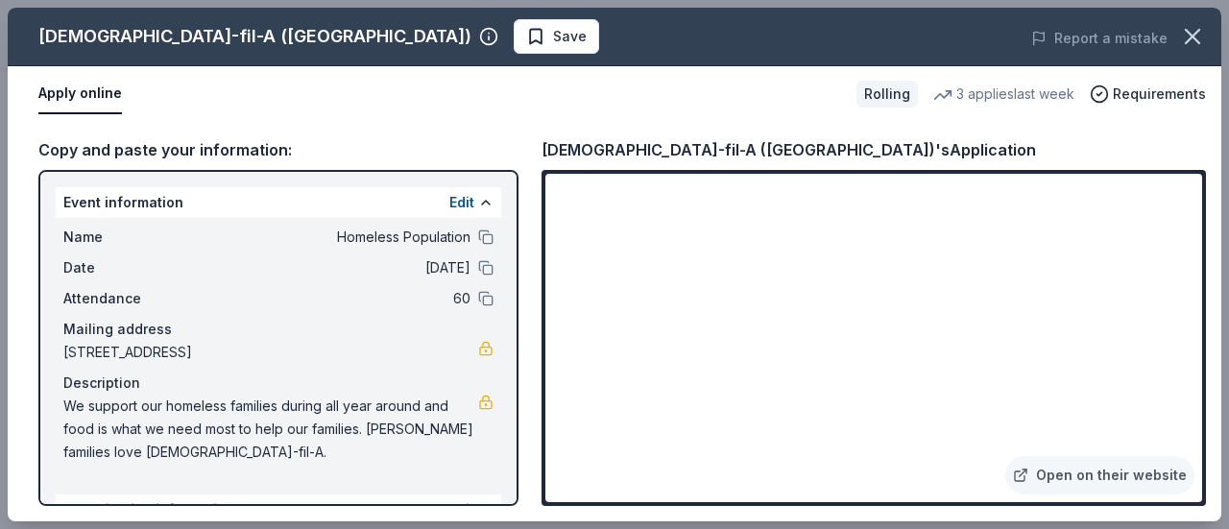
scroll to position [0, 0]
click at [472, 210] on div "Edit" at bounding box center [471, 202] width 44 height 23
click at [478, 204] on button at bounding box center [485, 202] width 15 height 15
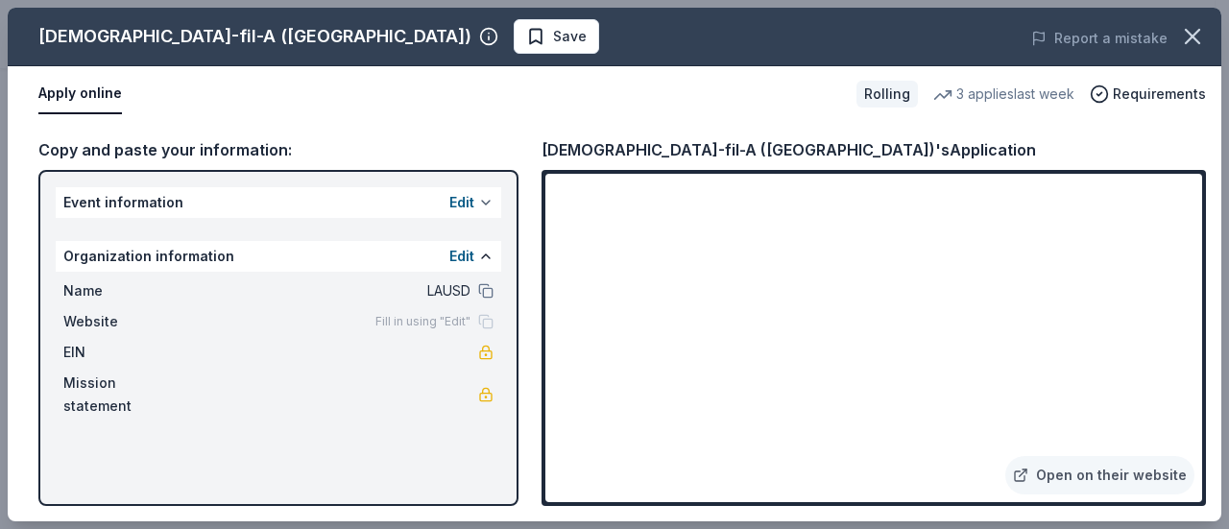
click at [469, 204] on button "Edit" at bounding box center [461, 202] width 25 height 23
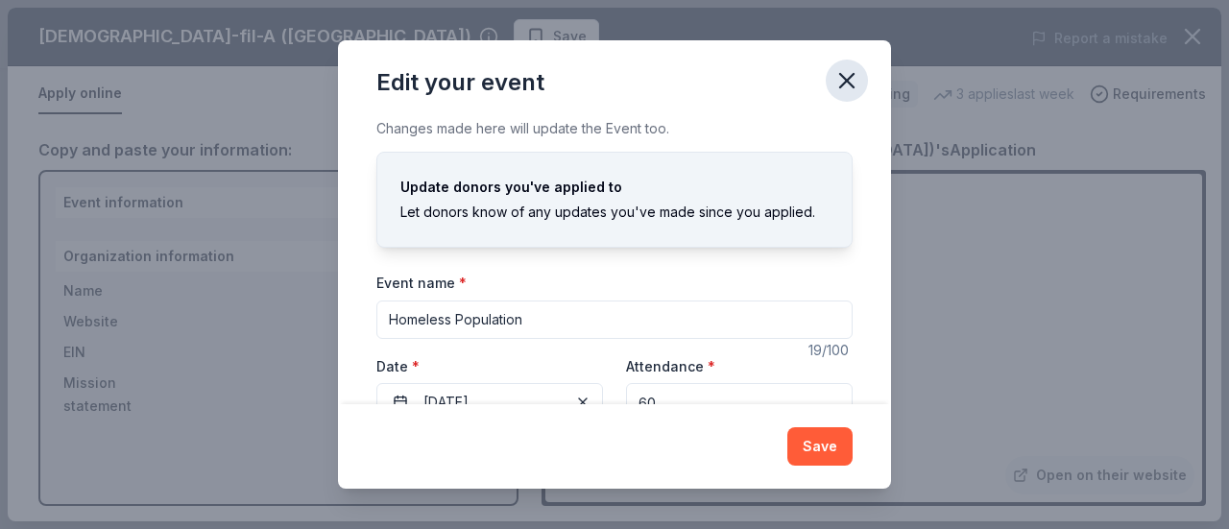
click at [845, 79] on icon "button" at bounding box center [846, 80] width 13 height 13
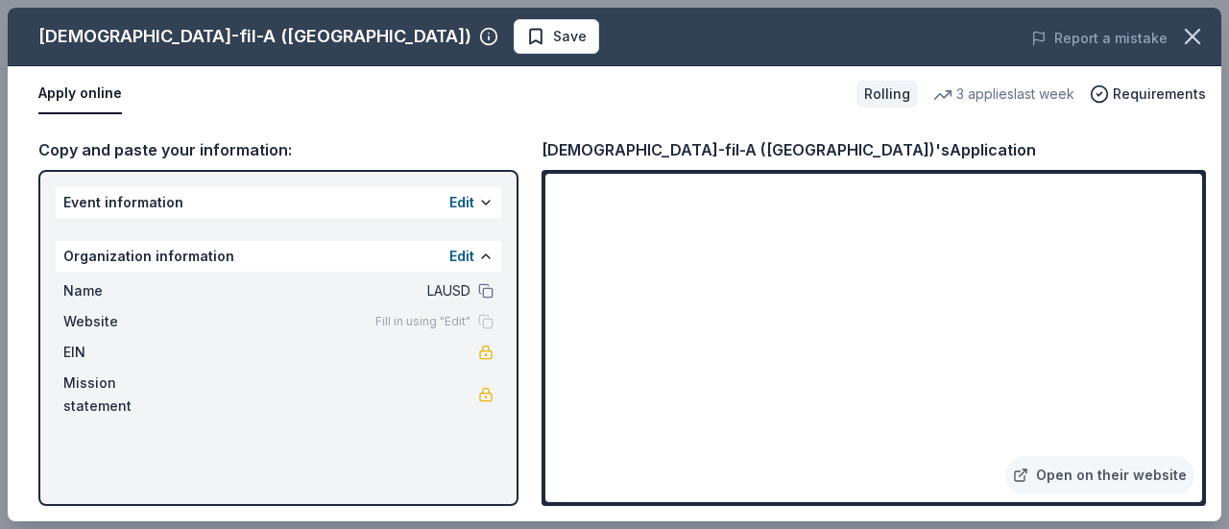
click at [478, 207] on div "Edit" at bounding box center [471, 202] width 44 height 23
click at [484, 205] on button at bounding box center [485, 202] width 15 height 15
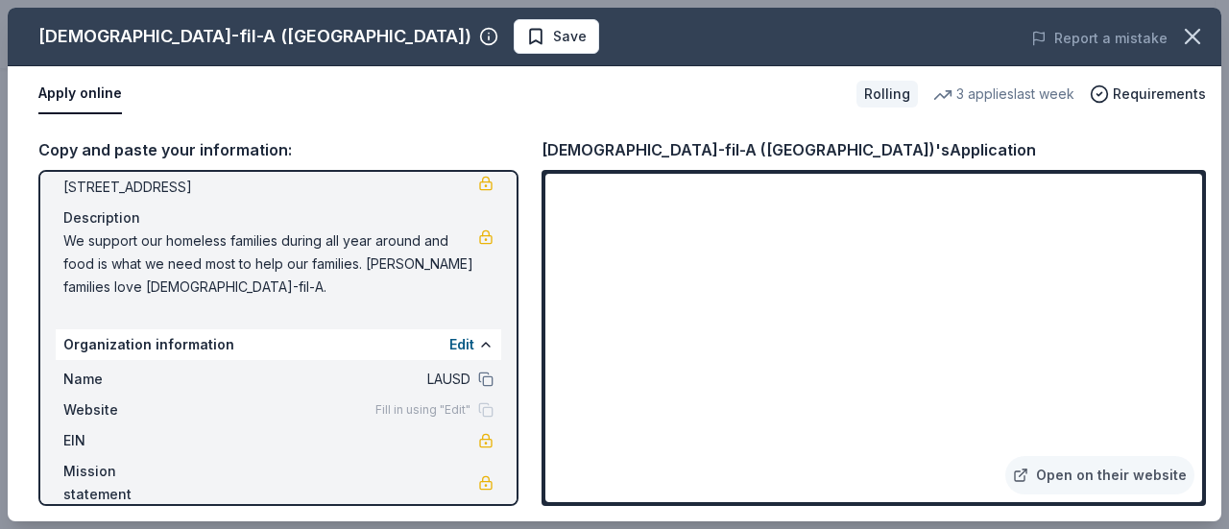
scroll to position [190, 0]
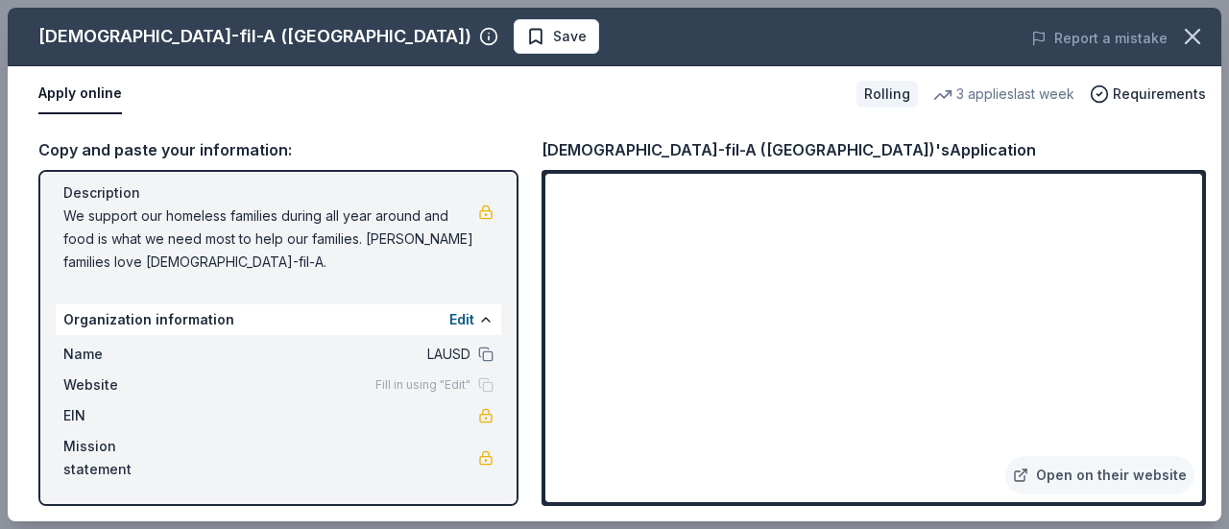
click at [426, 386] on span "Fill in using "Edit"" at bounding box center [422, 384] width 95 height 15
click at [422, 383] on span "Fill in using "Edit"" at bounding box center [422, 384] width 95 height 15
click at [448, 353] on span "LAUSD" at bounding box center [331, 354] width 278 height 23
click at [455, 325] on button "Edit" at bounding box center [461, 319] width 25 height 23
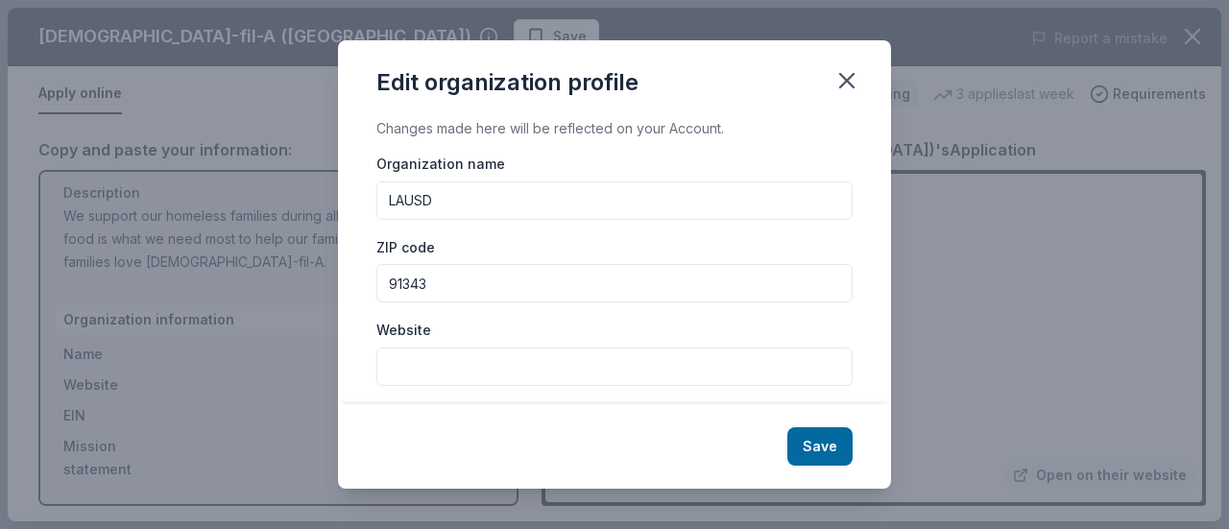
drag, startPoint x: 512, startPoint y: 287, endPoint x: 379, endPoint y: 288, distance: 132.5
click at [379, 283] on input "91343" at bounding box center [614, 283] width 476 height 38
type input "6"
type input "91306"
click at [461, 358] on input "Website" at bounding box center [614, 367] width 476 height 38
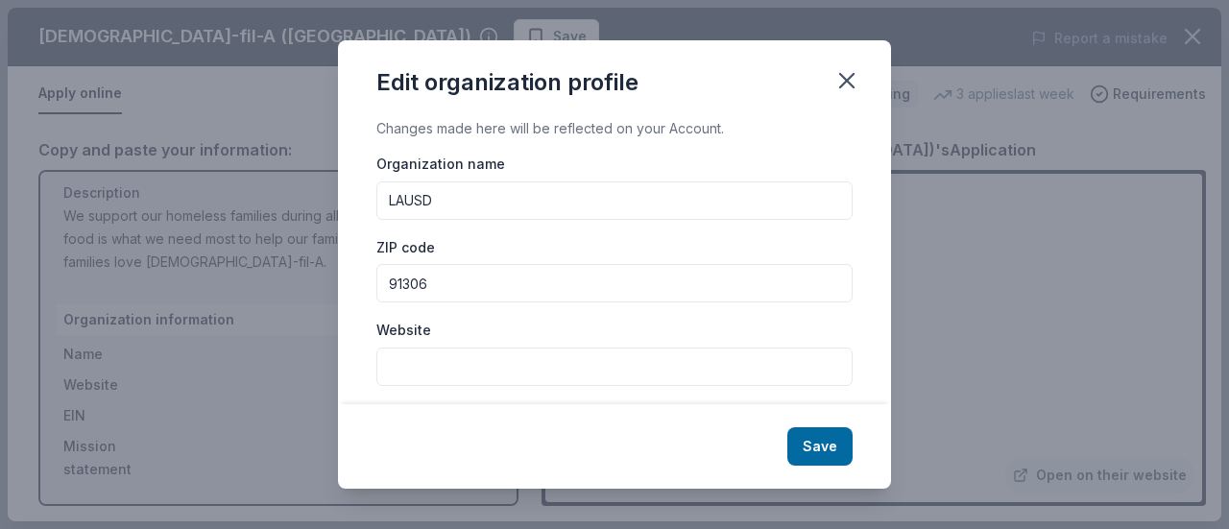
paste input "https://sutterms.lausd.org/"
type input "https://sutterms.lausd.org/"
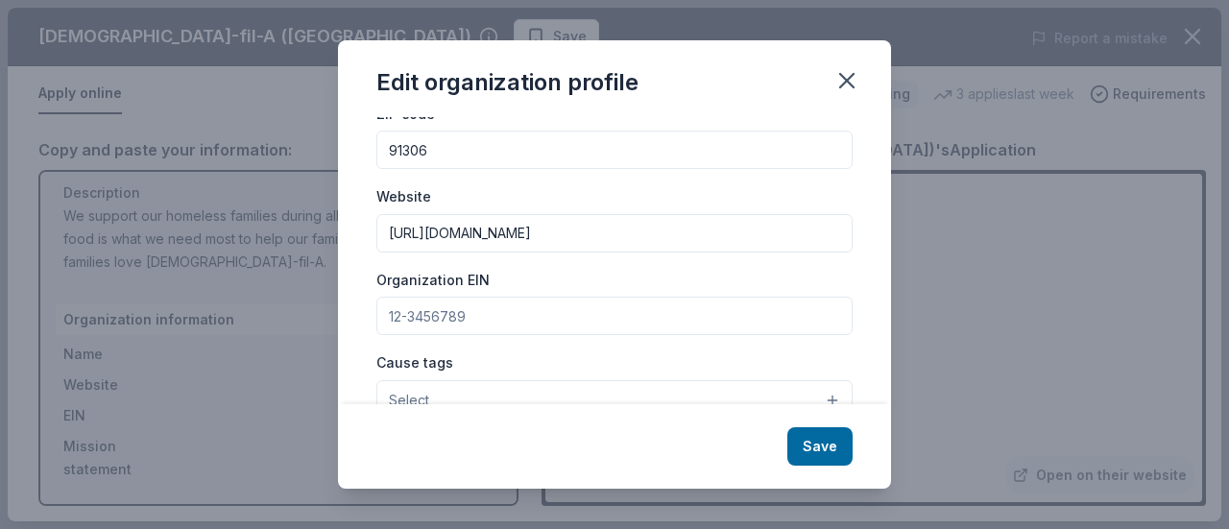
scroll to position [134, 0]
drag, startPoint x: 490, startPoint y: 312, endPoint x: 366, endPoint y: 308, distance: 123.9
click at [366, 307] on div "Changes made here will be reflected on your Account. Organization name LAUSD ZI…" at bounding box center [614, 260] width 553 height 287
paste input "95-6001908"
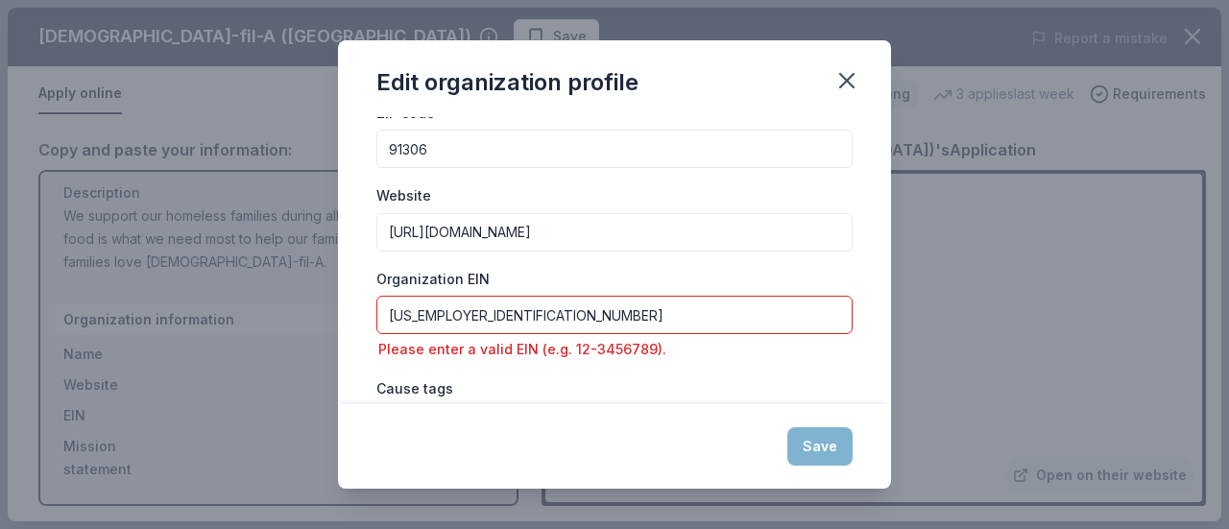
type input "95-6001908"
click at [800, 249] on input "https://sutterms.lausd.org/" at bounding box center [614, 232] width 476 height 38
click at [667, 313] on input "95-6001908" at bounding box center [614, 315] width 476 height 38
drag, startPoint x: 691, startPoint y: 314, endPoint x: 376, endPoint y: 308, distance: 315.0
click at [378, 308] on input "95-6001908" at bounding box center [614, 315] width 476 height 38
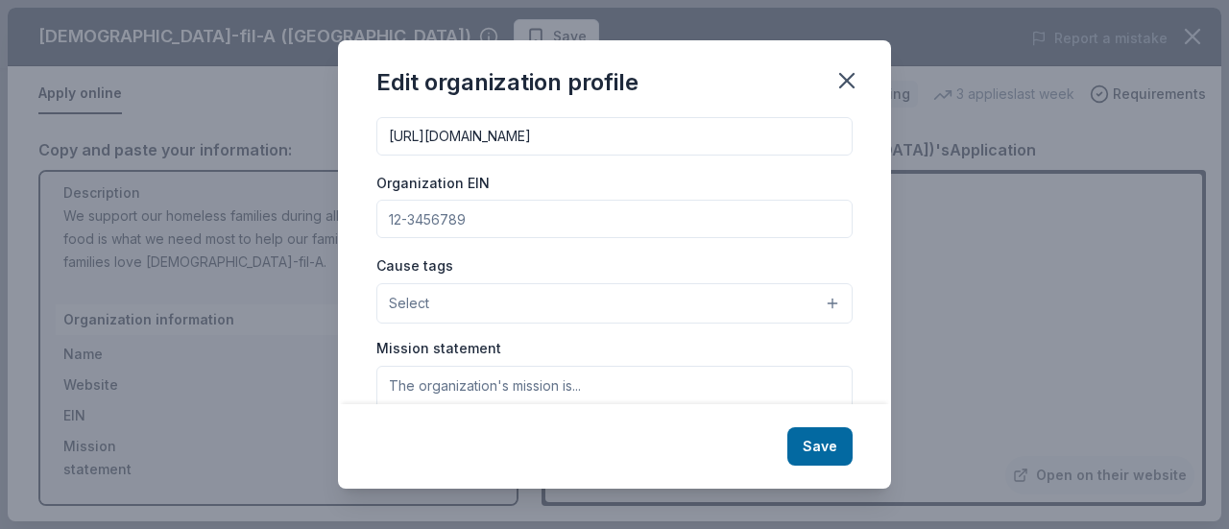
scroll to position [326, 0]
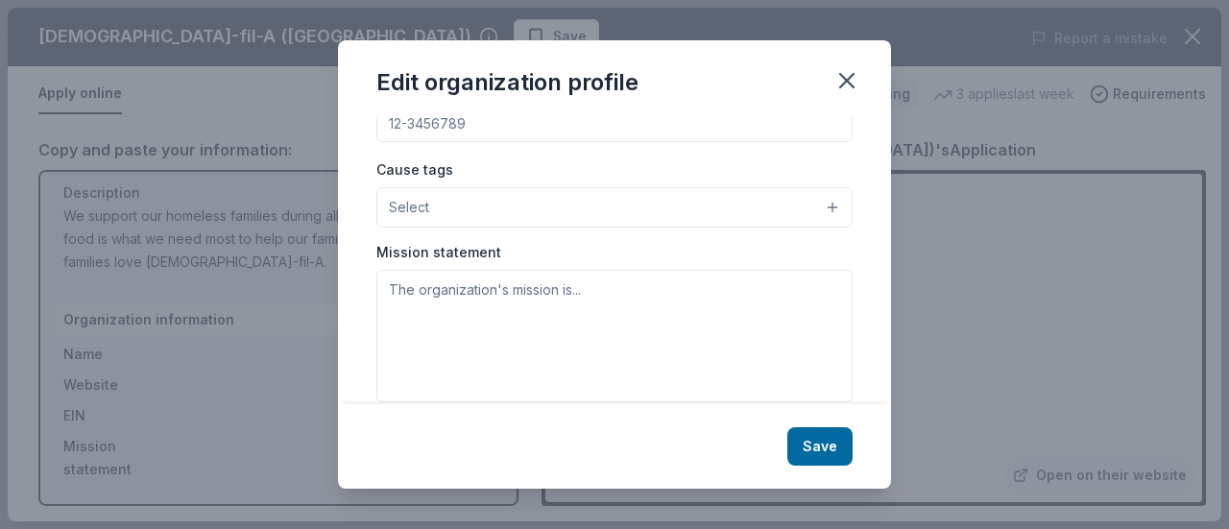
click at [818, 198] on button "Select" at bounding box center [614, 207] width 476 height 40
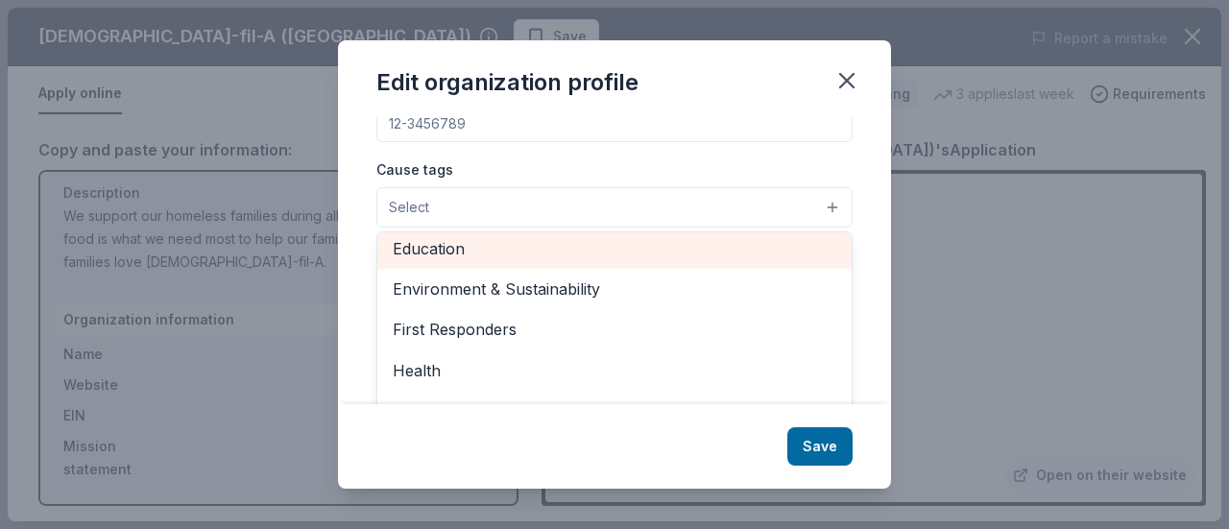
click at [618, 249] on span "Education" at bounding box center [615, 248] width 444 height 25
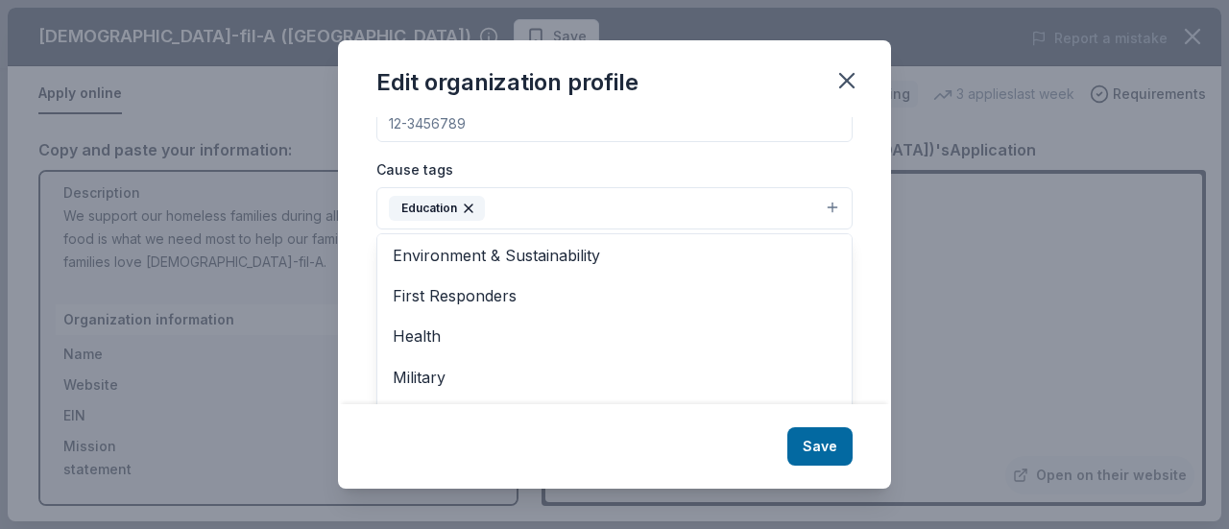
click at [834, 448] on div "Edit organization profile Changes made here will be reflected on your Account. …" at bounding box center [614, 264] width 553 height 448
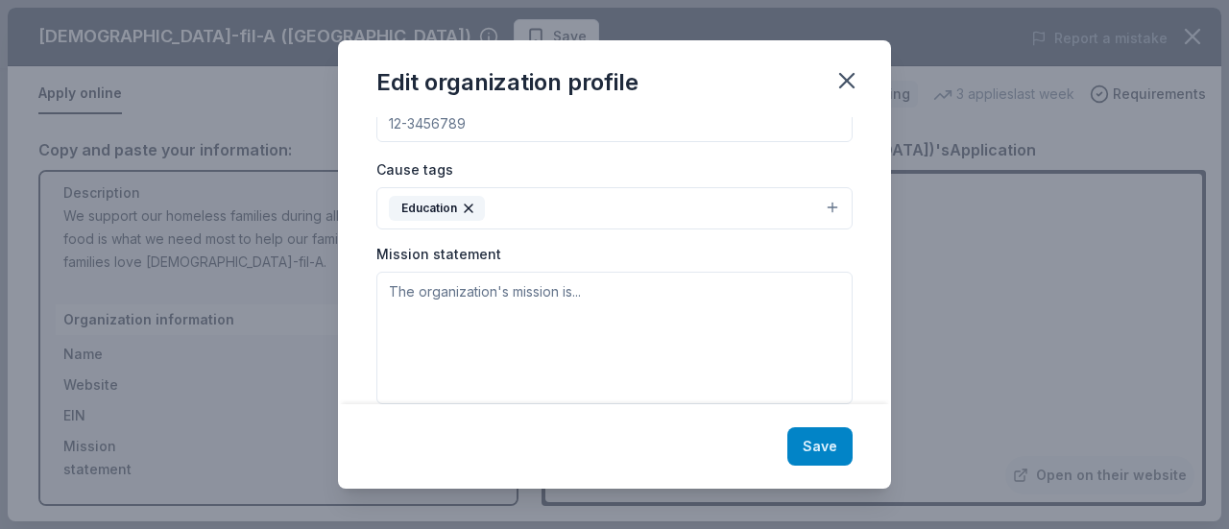
click at [829, 443] on button "Save" at bounding box center [819, 446] width 65 height 38
click at [847, 72] on icon "button" at bounding box center [846, 80] width 27 height 27
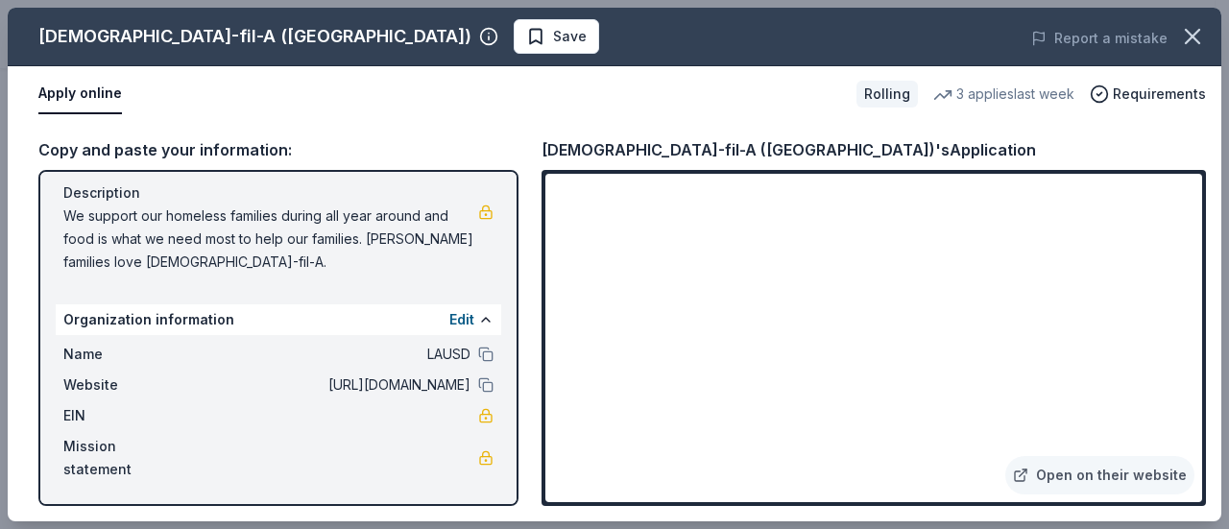
scroll to position [0, 0]
click at [71, 91] on button "Apply online" at bounding box center [80, 94] width 84 height 40
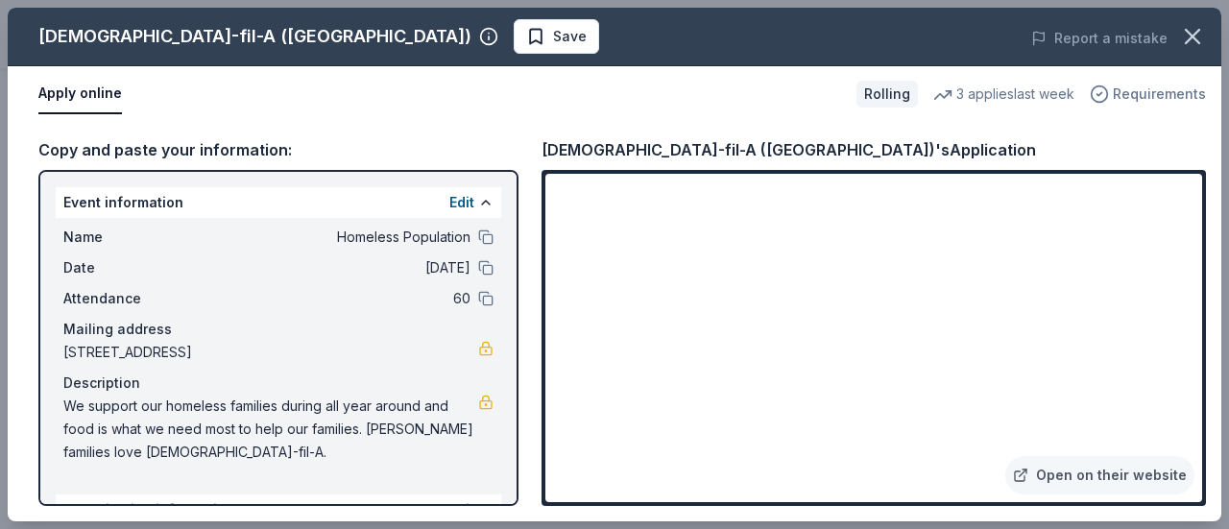
click at [1134, 89] on span "Requirements" at bounding box center [1159, 94] width 93 height 23
click at [765, 112] on div "Apply online" at bounding box center [439, 94] width 803 height 40
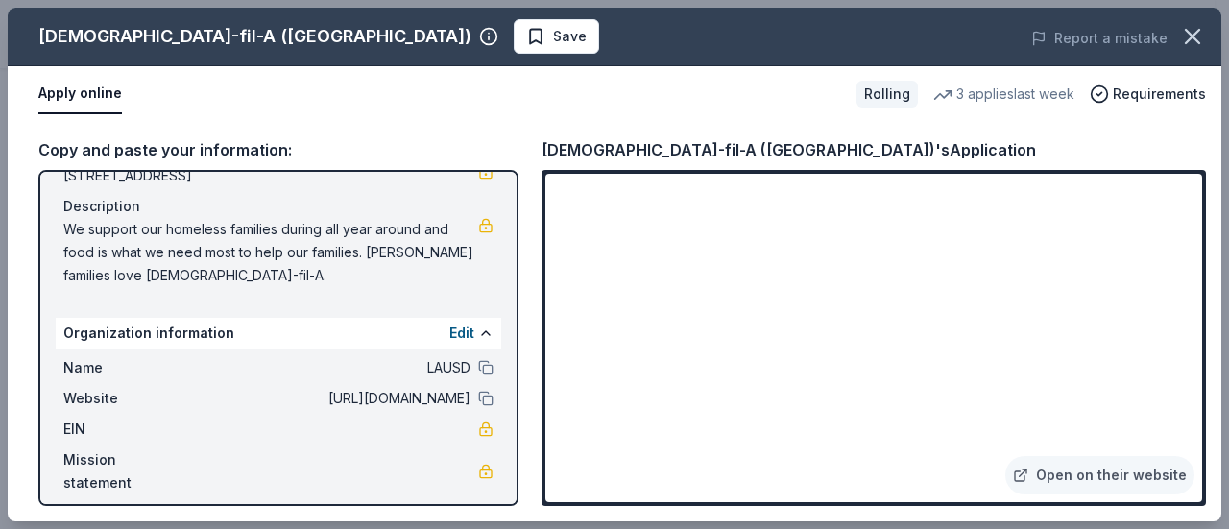
scroll to position [190, 0]
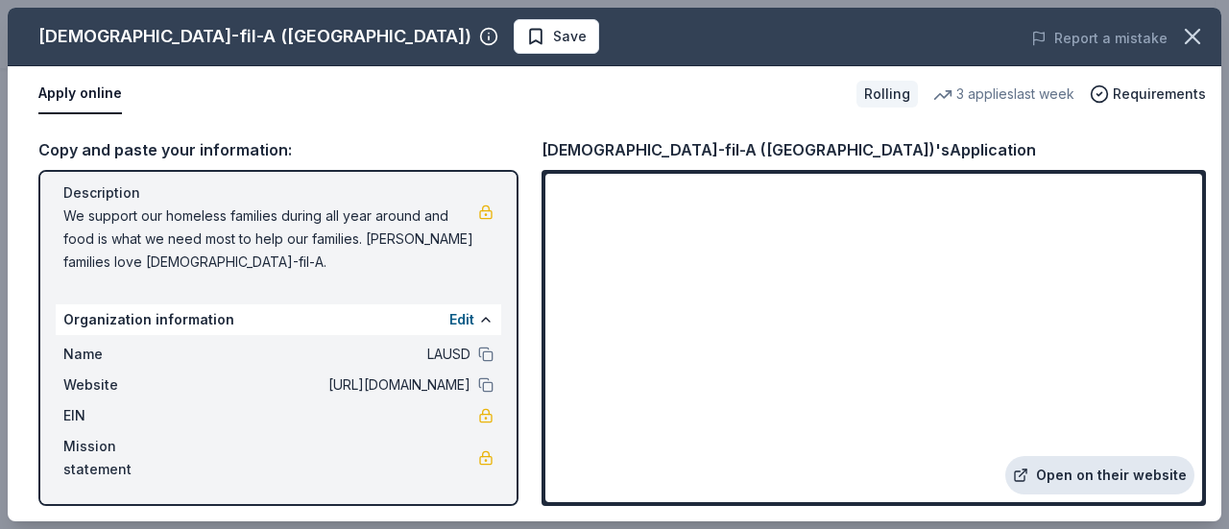
click at [1117, 473] on link "Open on their website" at bounding box center [1099, 475] width 189 height 38
click at [69, 220] on span "We support our homeless families during all year around and food is what we nee…" at bounding box center [270, 239] width 415 height 69
drag, startPoint x: 63, startPoint y: 214, endPoint x: 285, endPoint y: 238, distance: 223.1
click at [280, 238] on span "We support our homeless families during all year around and food is what we nee…" at bounding box center [270, 239] width 415 height 69
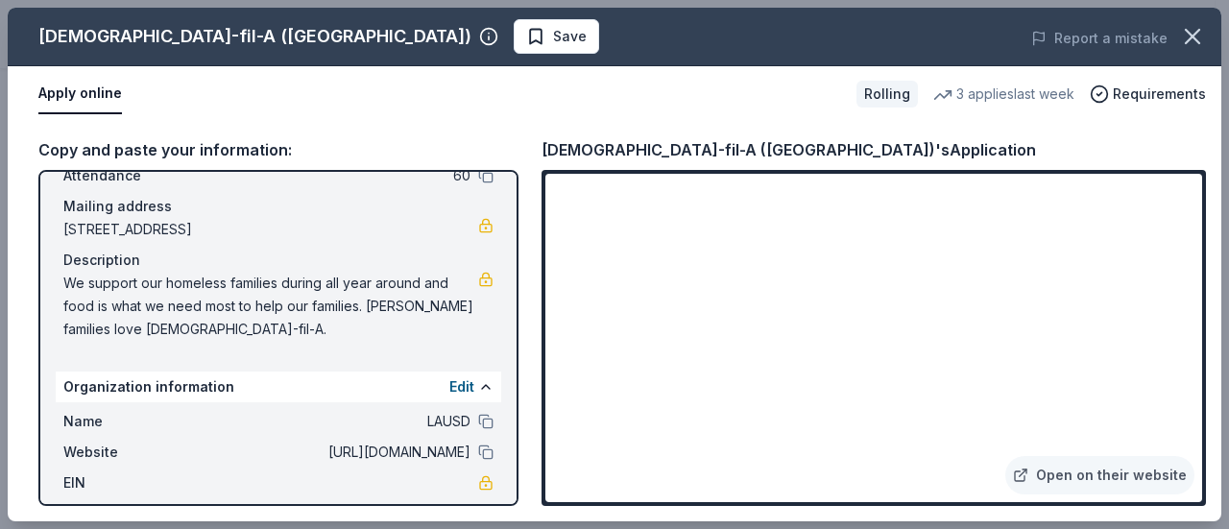
scroll to position [94, 0]
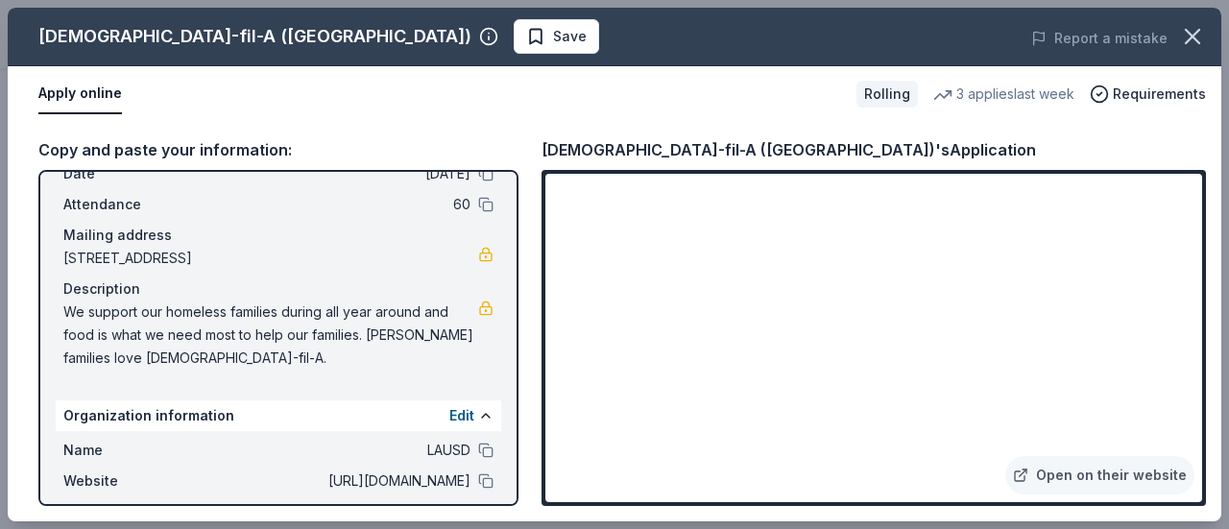
drag, startPoint x: 71, startPoint y: 307, endPoint x: 248, endPoint y: 353, distance: 182.6
click at [248, 346] on span "We support our homeless families during all year around and food is what we nee…" at bounding box center [270, 335] width 415 height 69
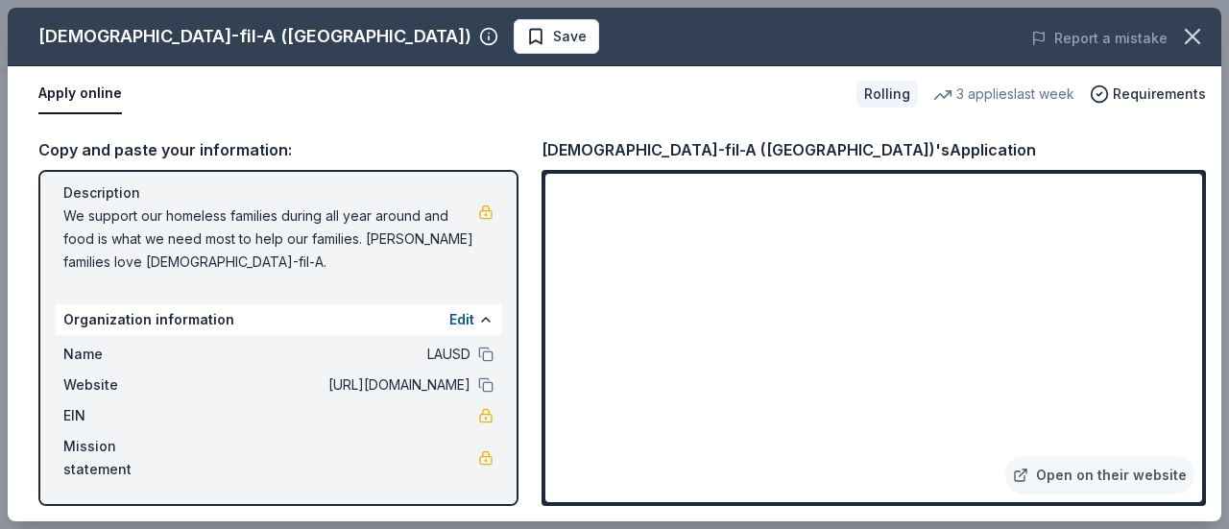
click at [73, 86] on button "Apply online" at bounding box center [80, 94] width 84 height 40
click at [88, 93] on button "Apply online" at bounding box center [80, 94] width 84 height 40
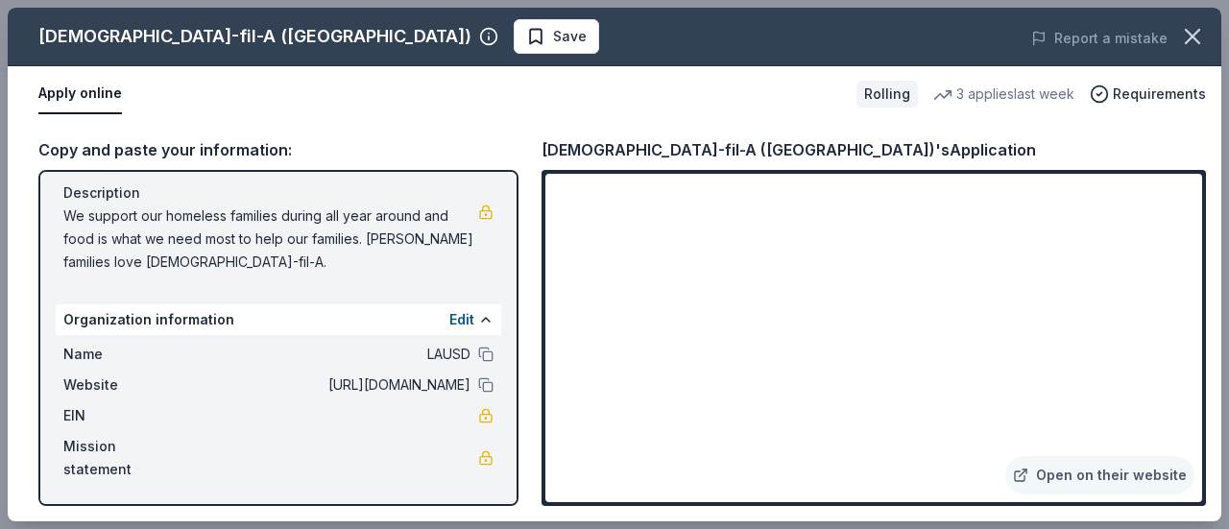
click at [88, 93] on button "Apply online" at bounding box center [80, 94] width 84 height 40
click at [893, 91] on div "Rolling" at bounding box center [886, 94] width 61 height 27
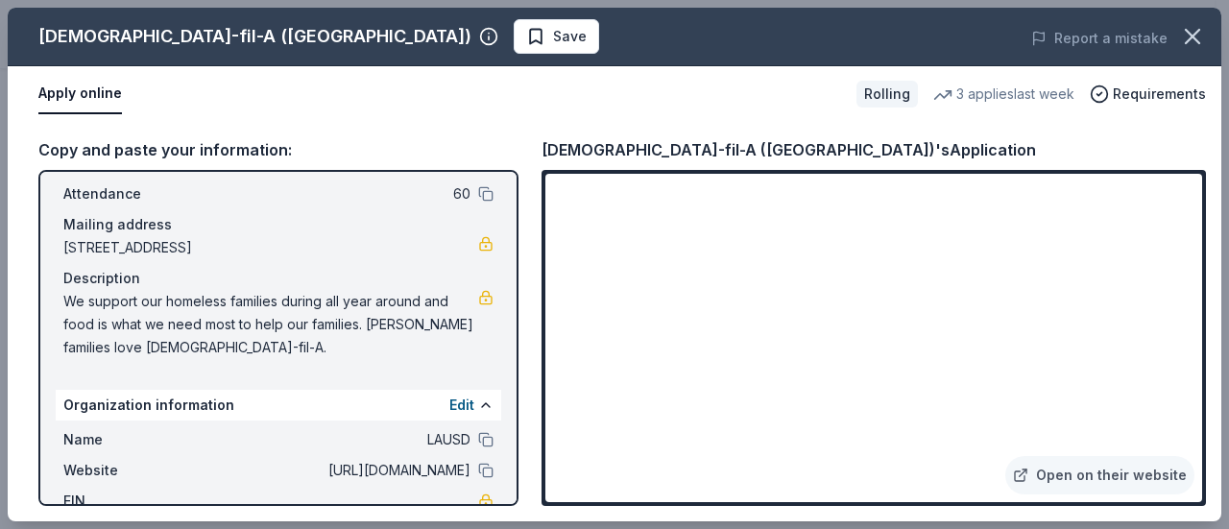
scroll to position [0, 0]
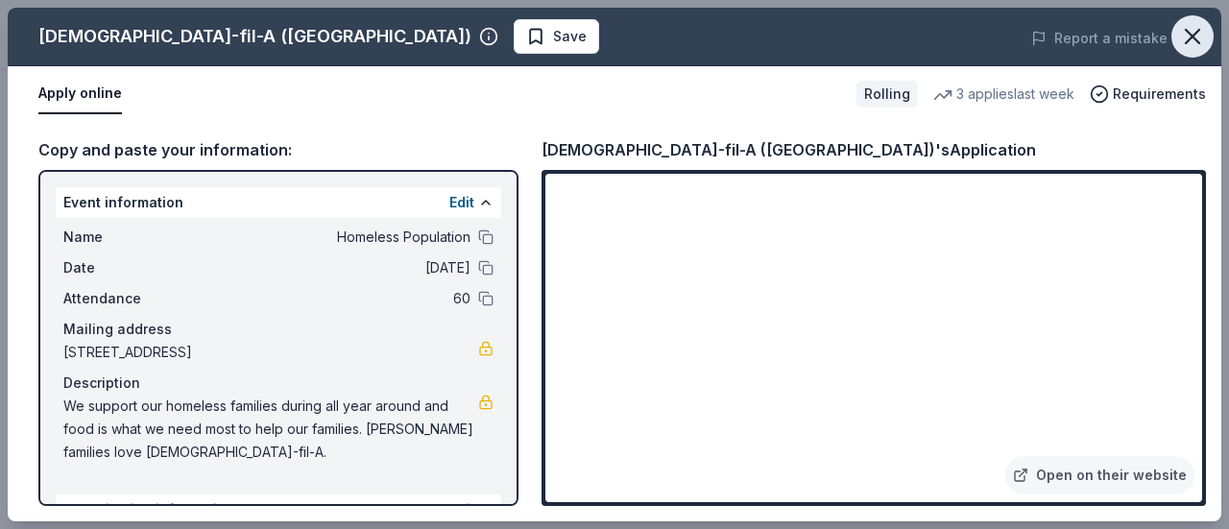
click at [1193, 27] on icon "button" at bounding box center [1192, 36] width 27 height 27
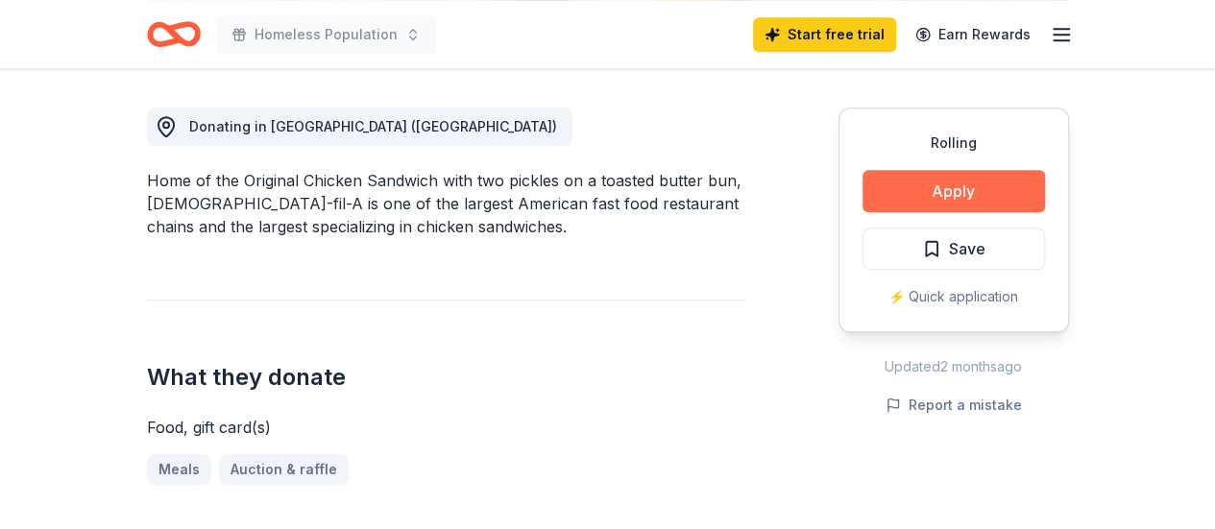
click at [946, 178] on button "Apply" at bounding box center [953, 191] width 182 height 42
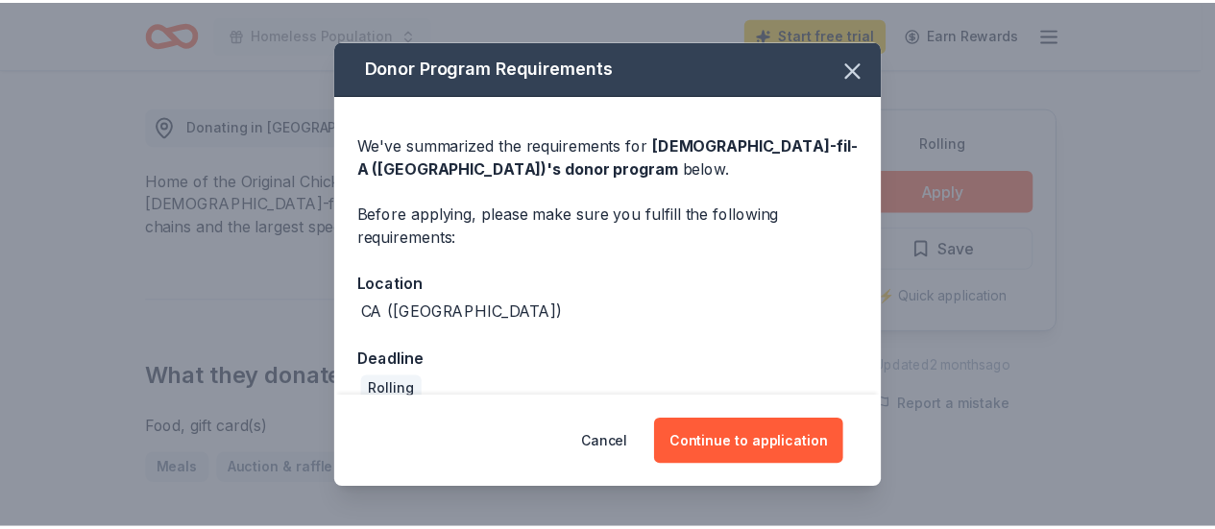
scroll to position [29, 0]
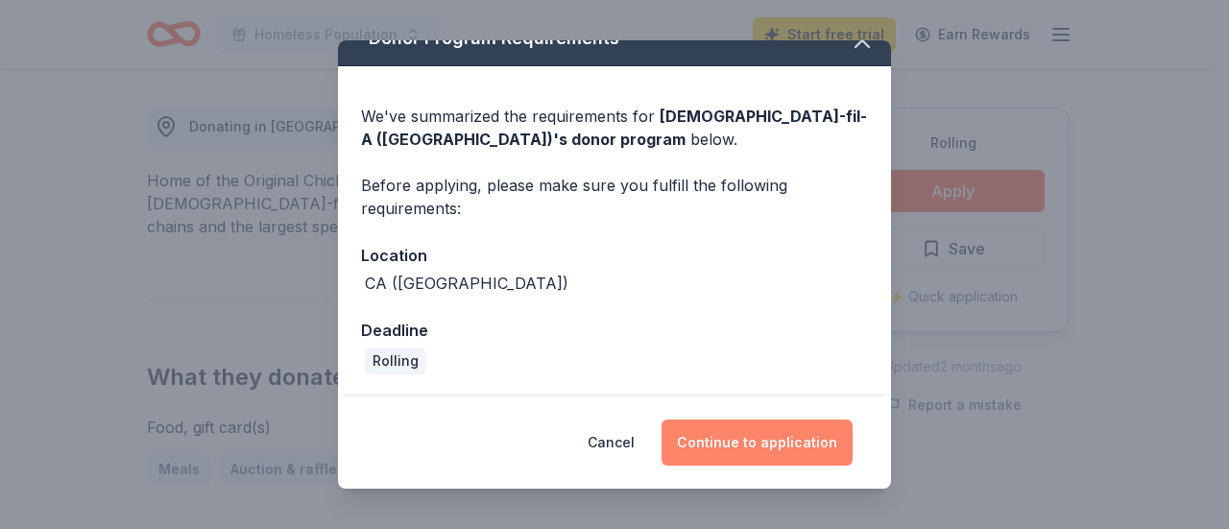
click at [780, 452] on button "Continue to application" at bounding box center [757, 443] width 191 height 46
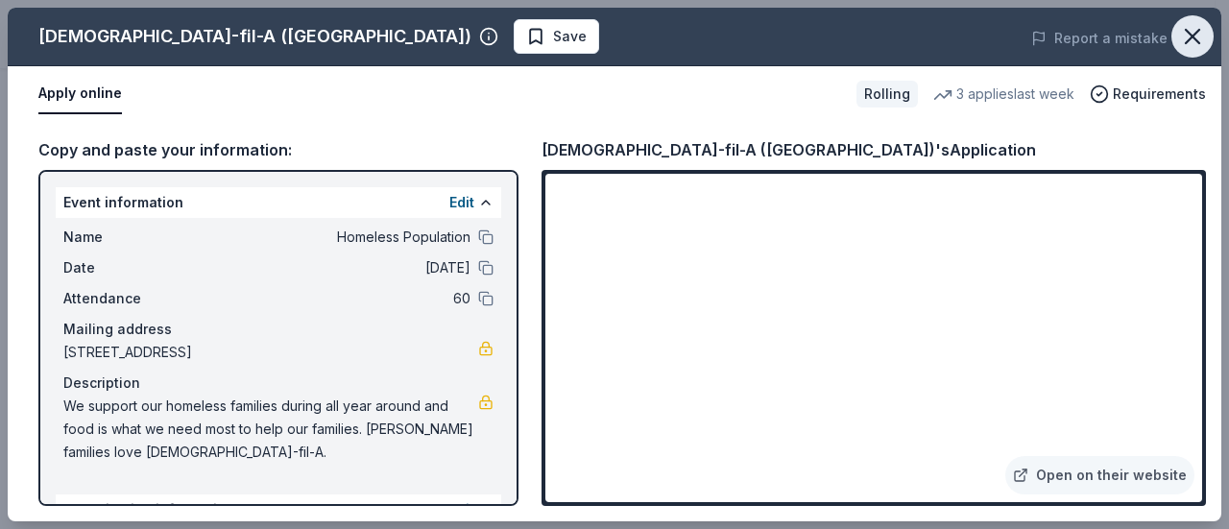
click at [1202, 26] on icon "button" at bounding box center [1192, 36] width 27 height 27
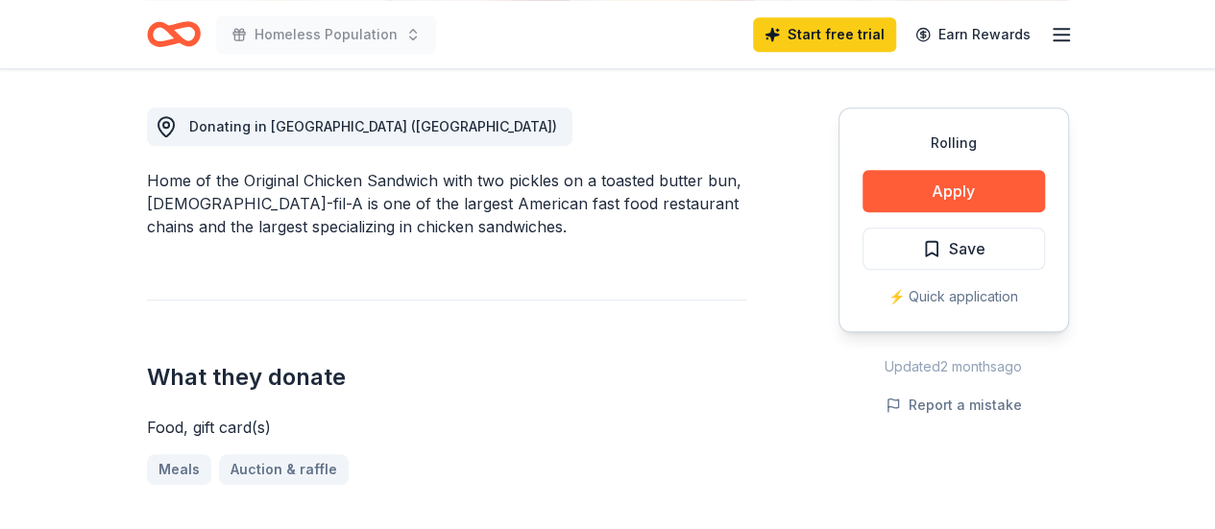
scroll to position [0, 0]
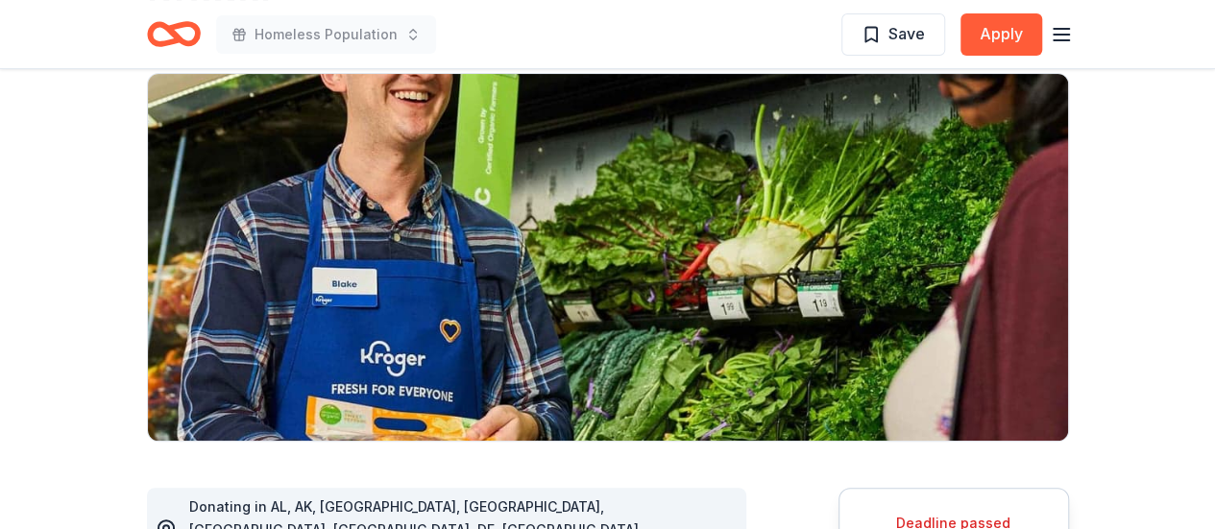
scroll to position [480, 0]
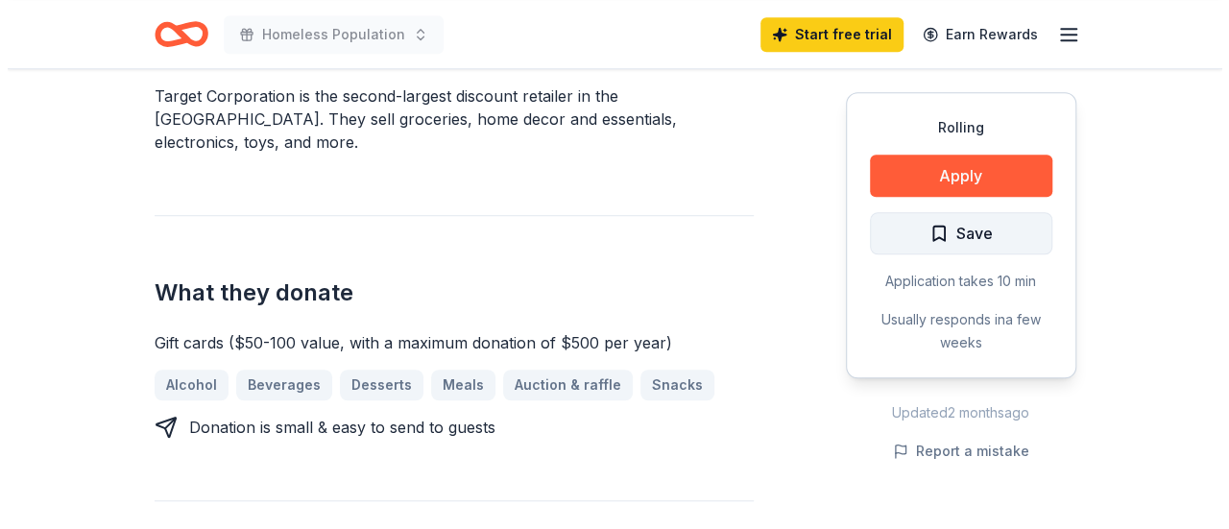
scroll to position [598, 0]
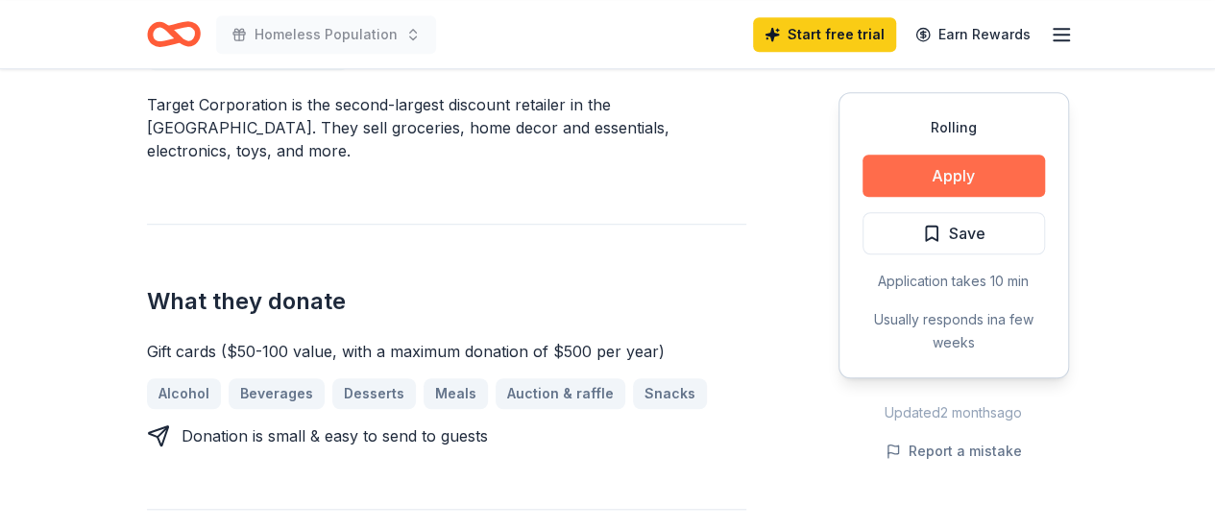
click at [986, 174] on button "Apply" at bounding box center [953, 176] width 182 height 42
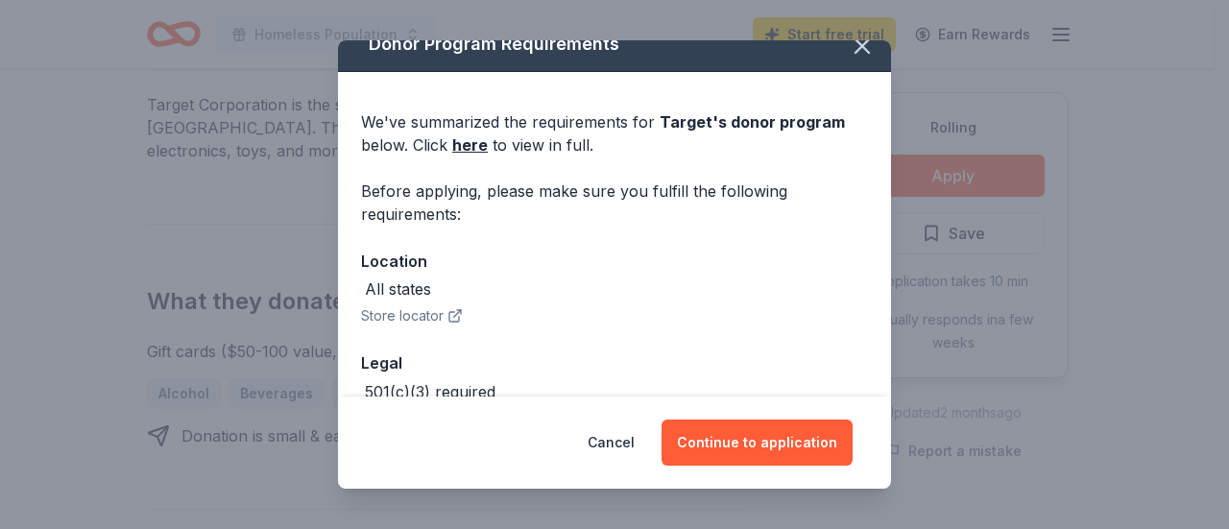
scroll to position [23, 0]
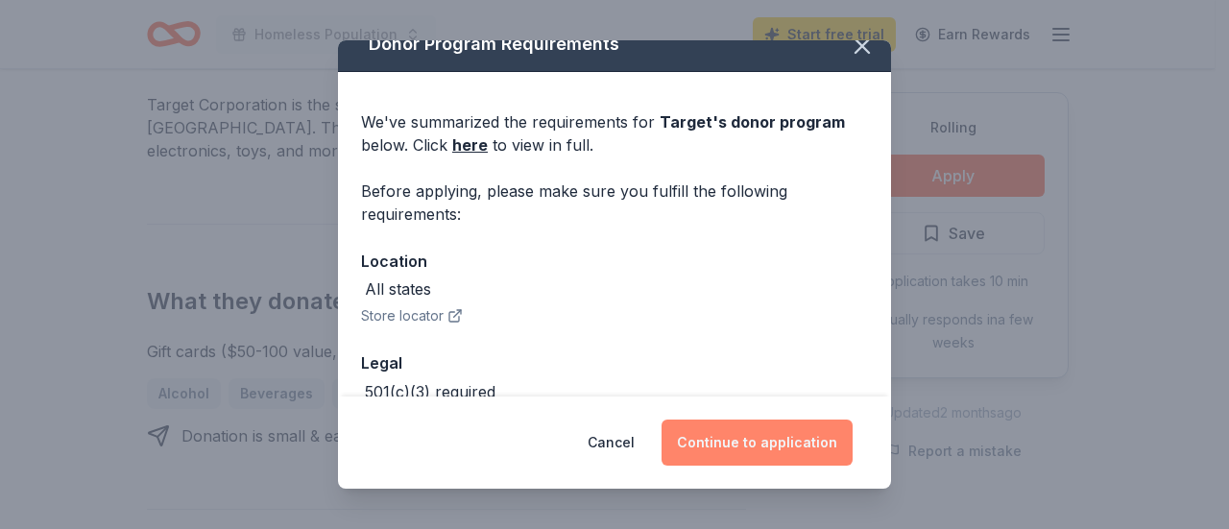
click at [797, 428] on button "Continue to application" at bounding box center [757, 443] width 191 height 46
